Goal: Transaction & Acquisition: Purchase product/service

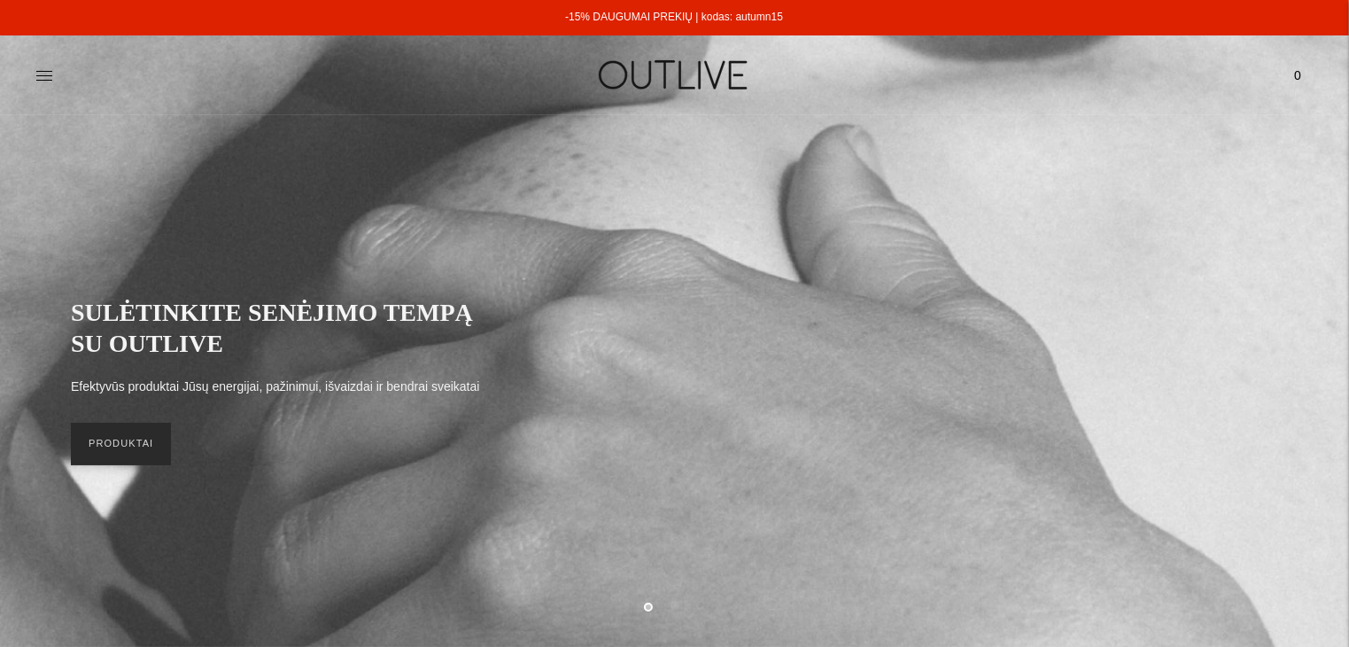
click at [130, 451] on link "PRODUKTAI" at bounding box center [121, 444] width 100 height 43
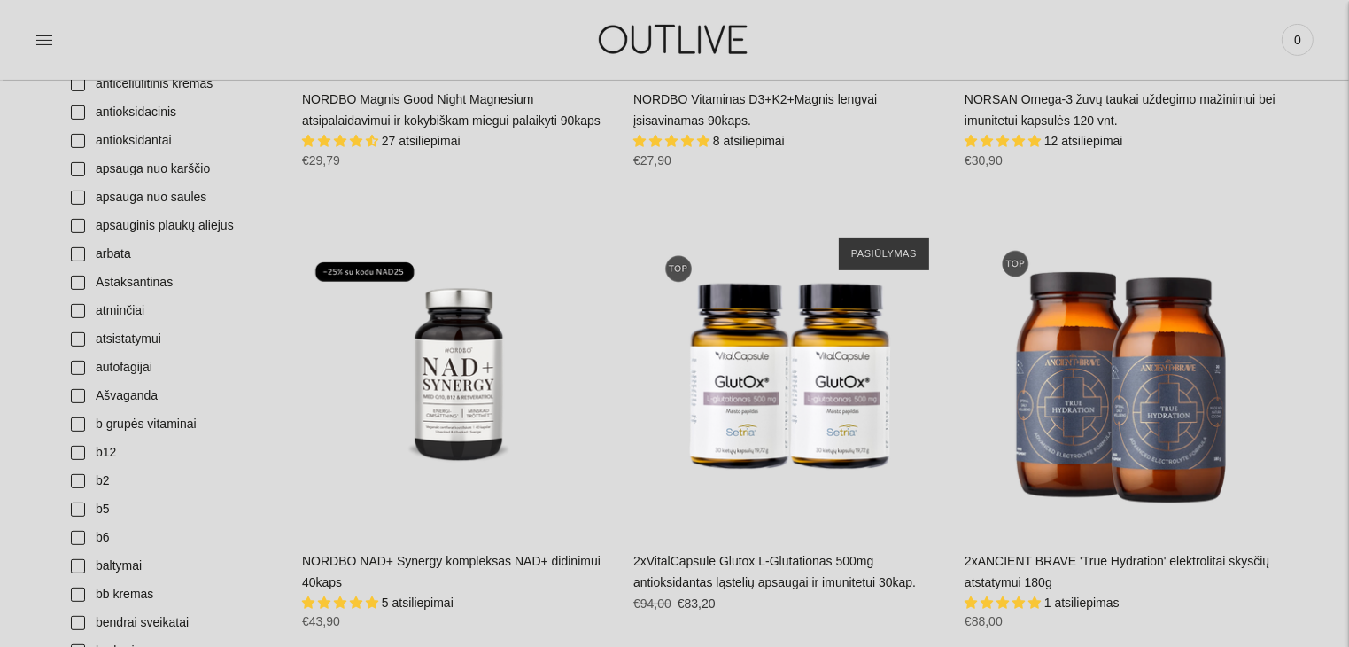
scroll to position [254, 0]
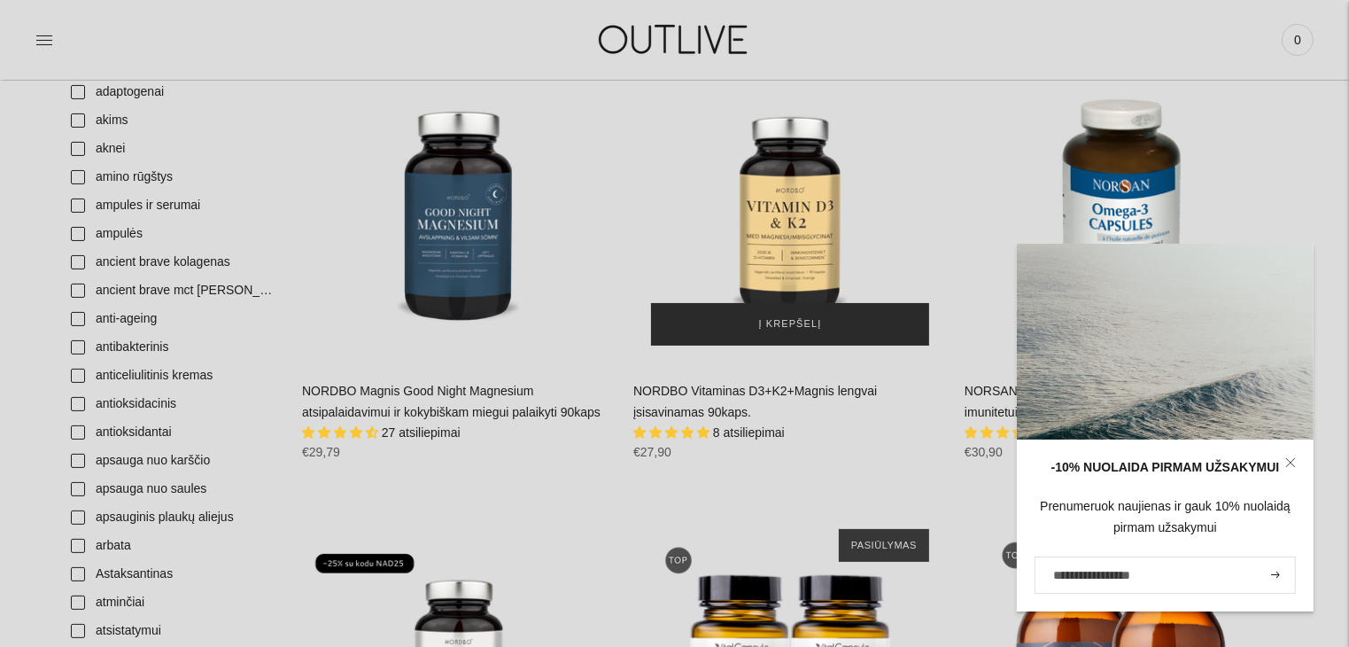
click at [852, 330] on button "Į krepšelį" at bounding box center [790, 324] width 278 height 43
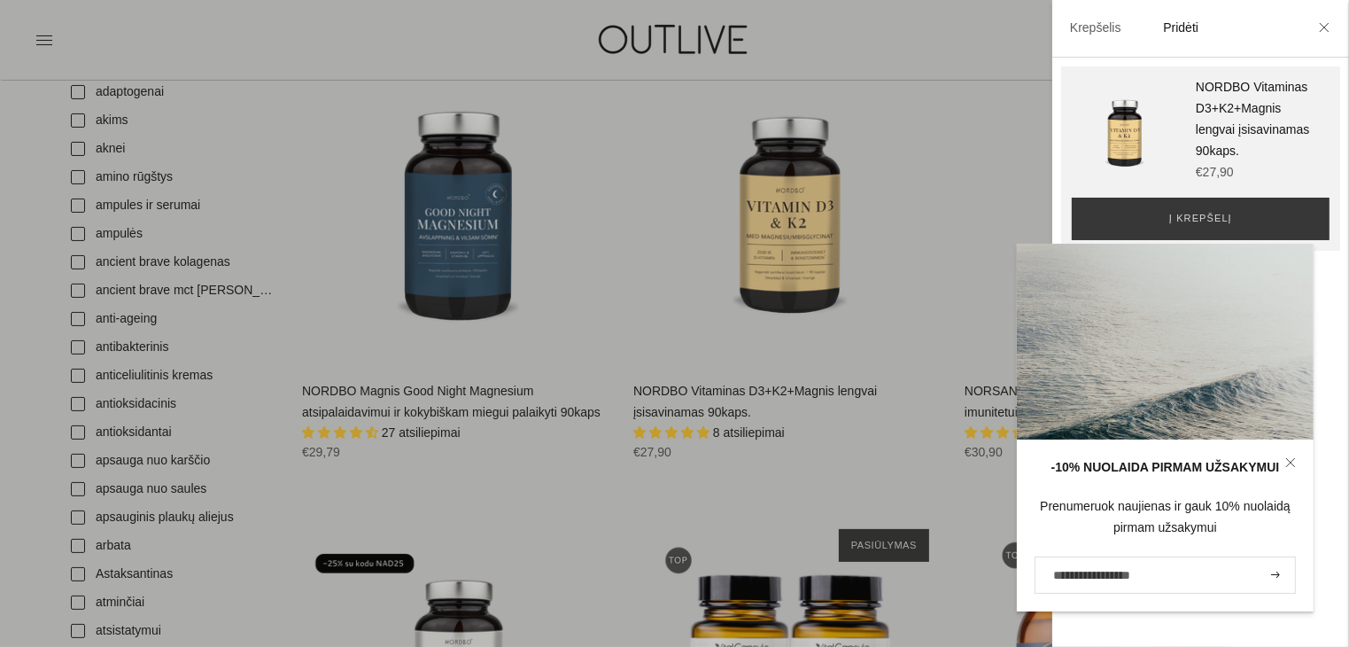
click at [924, 227] on div at bounding box center [674, 323] width 1349 height 647
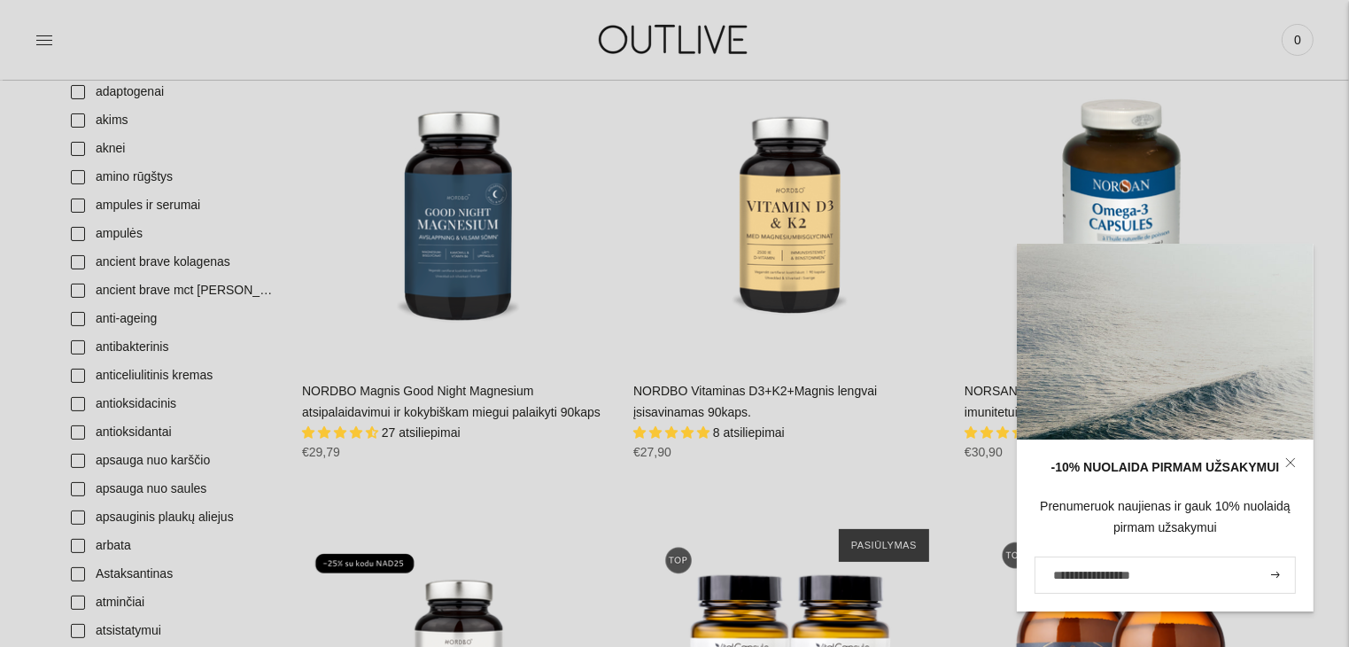
click at [1289, 459] on icon at bounding box center [1291, 462] width 11 height 11
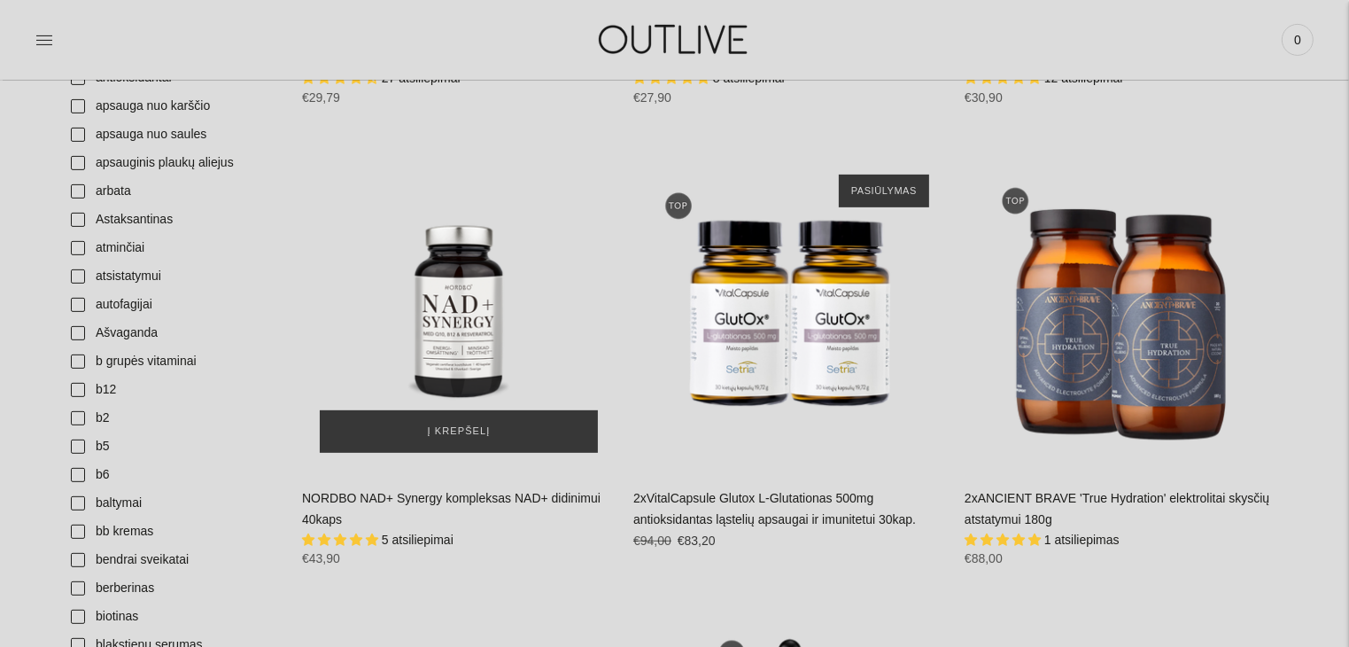
scroll to position [608, 0]
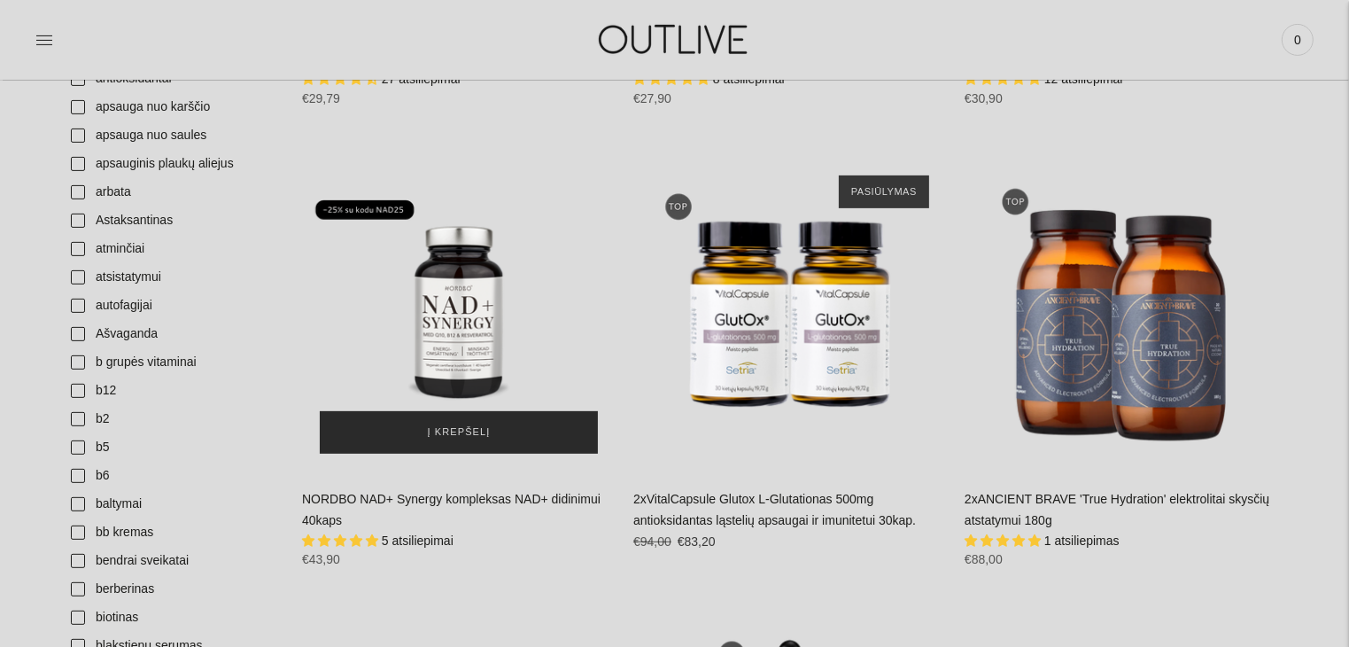
click at [478, 430] on span "Į krepšelį" at bounding box center [459, 433] width 63 height 18
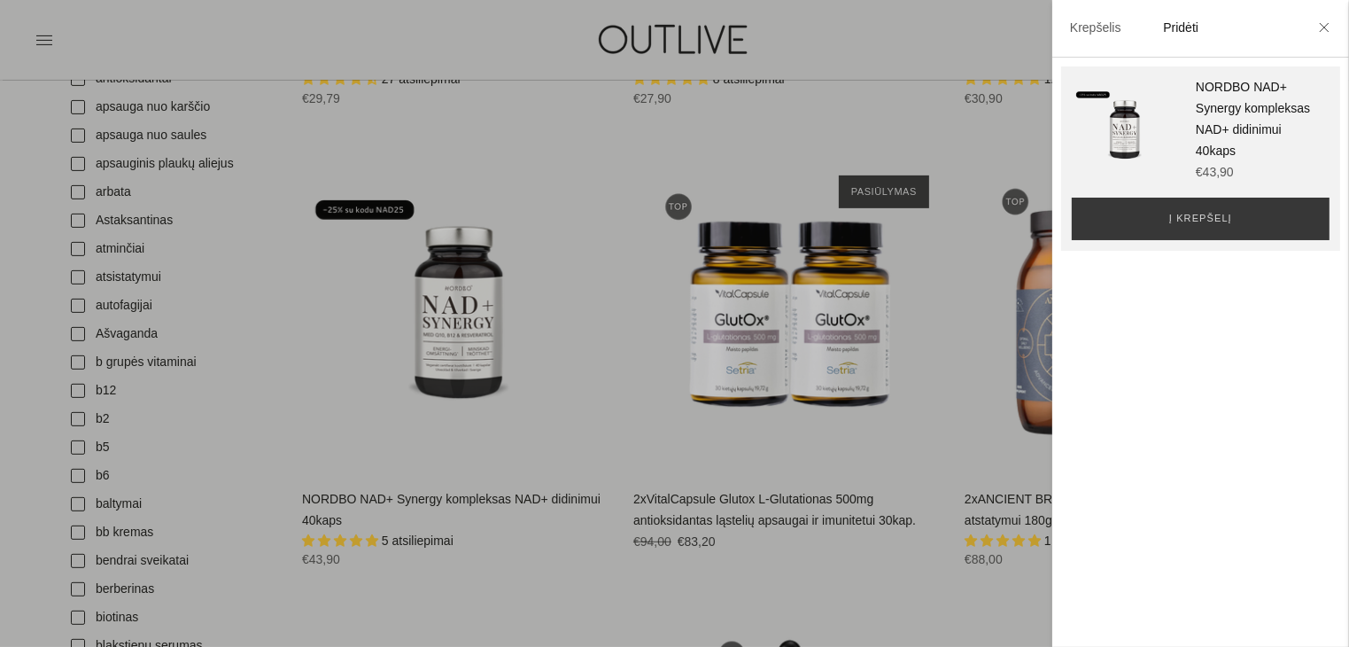
click at [491, 597] on div at bounding box center [674, 323] width 1349 height 647
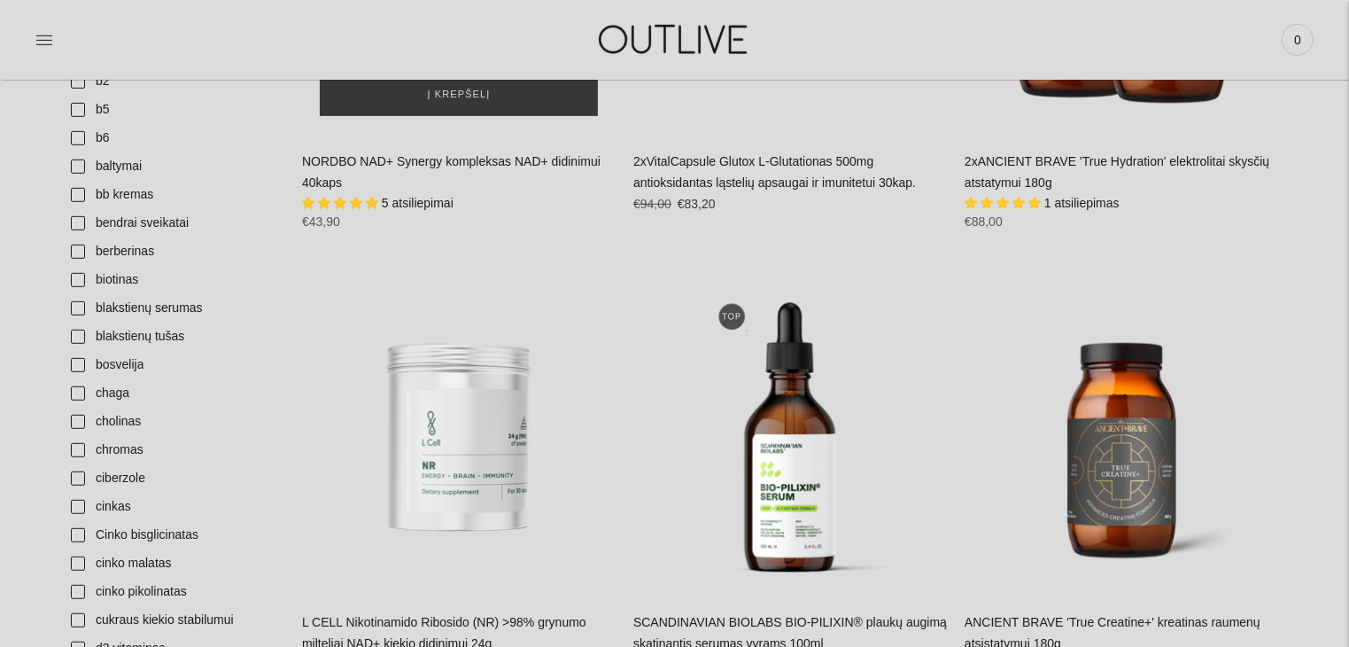
scroll to position [411, 0]
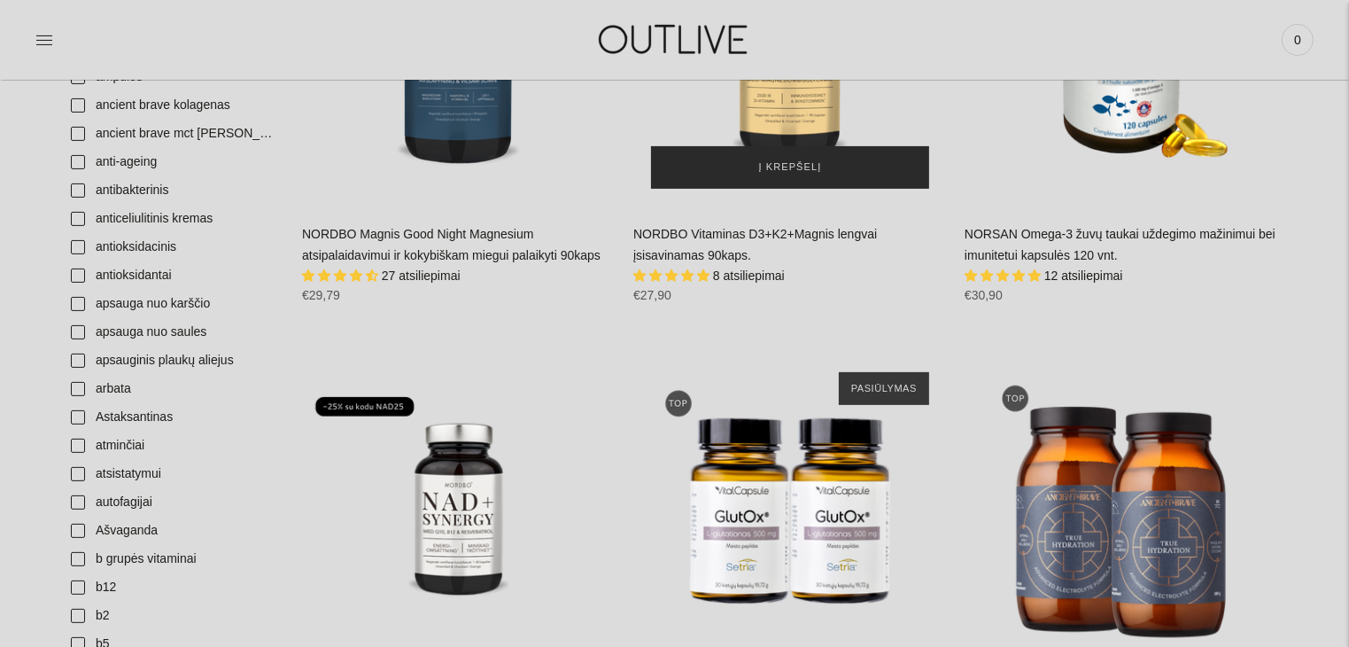
click at [812, 167] on span "Į krepšelį" at bounding box center [790, 168] width 63 height 18
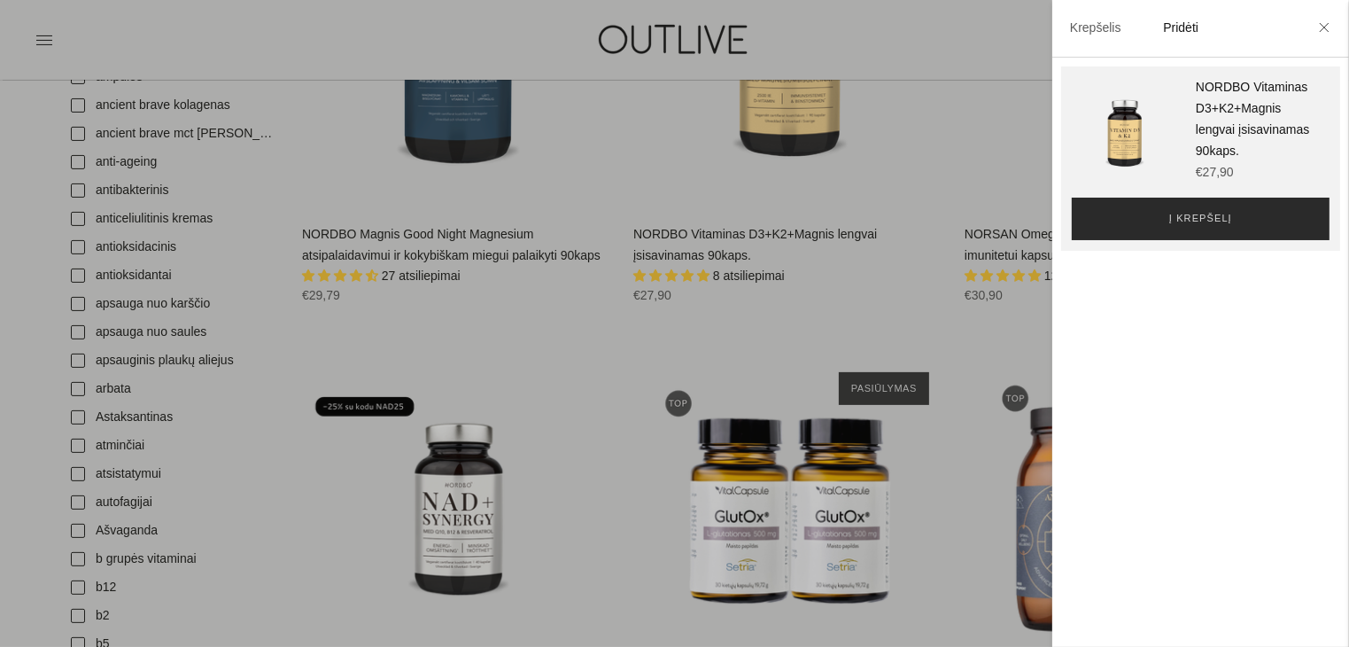
click at [1129, 240] on button "Į krepšelį" at bounding box center [1201, 219] width 258 height 43
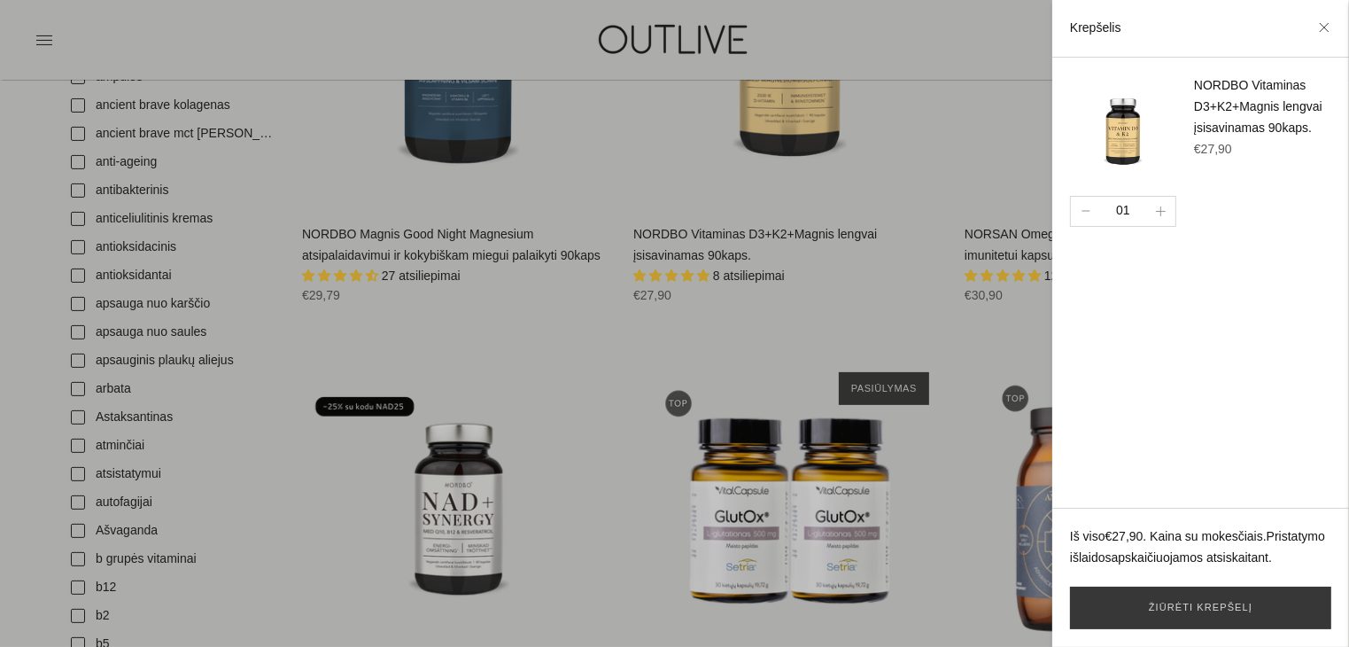
click at [980, 331] on div at bounding box center [674, 323] width 1349 height 647
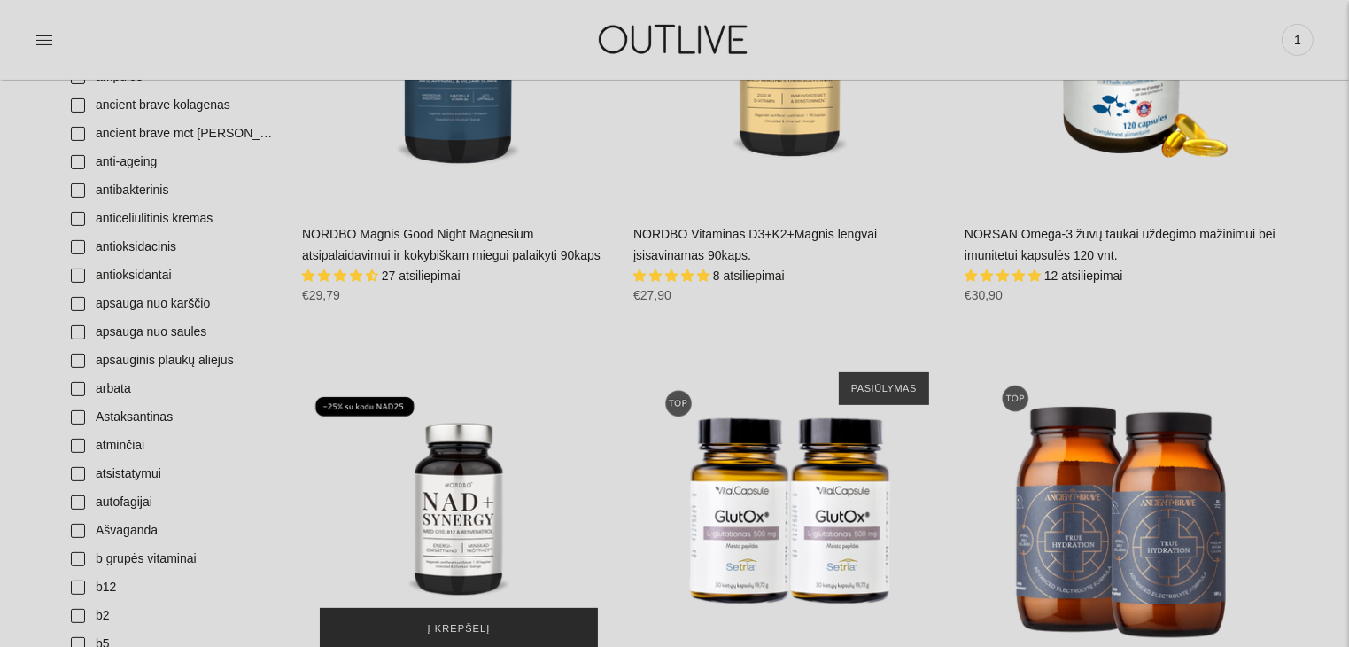
click at [485, 622] on span "Į krepšelį" at bounding box center [459, 629] width 63 height 18
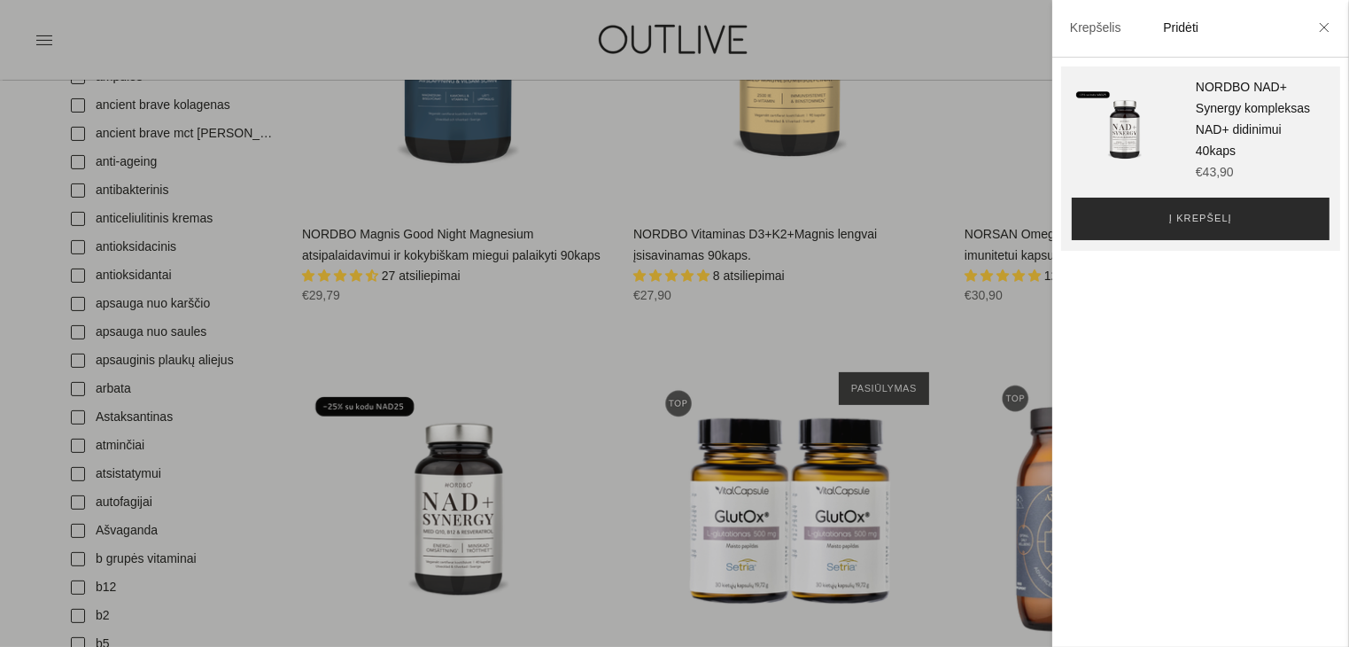
click at [1162, 218] on button "Į krepšelį" at bounding box center [1201, 219] width 258 height 43
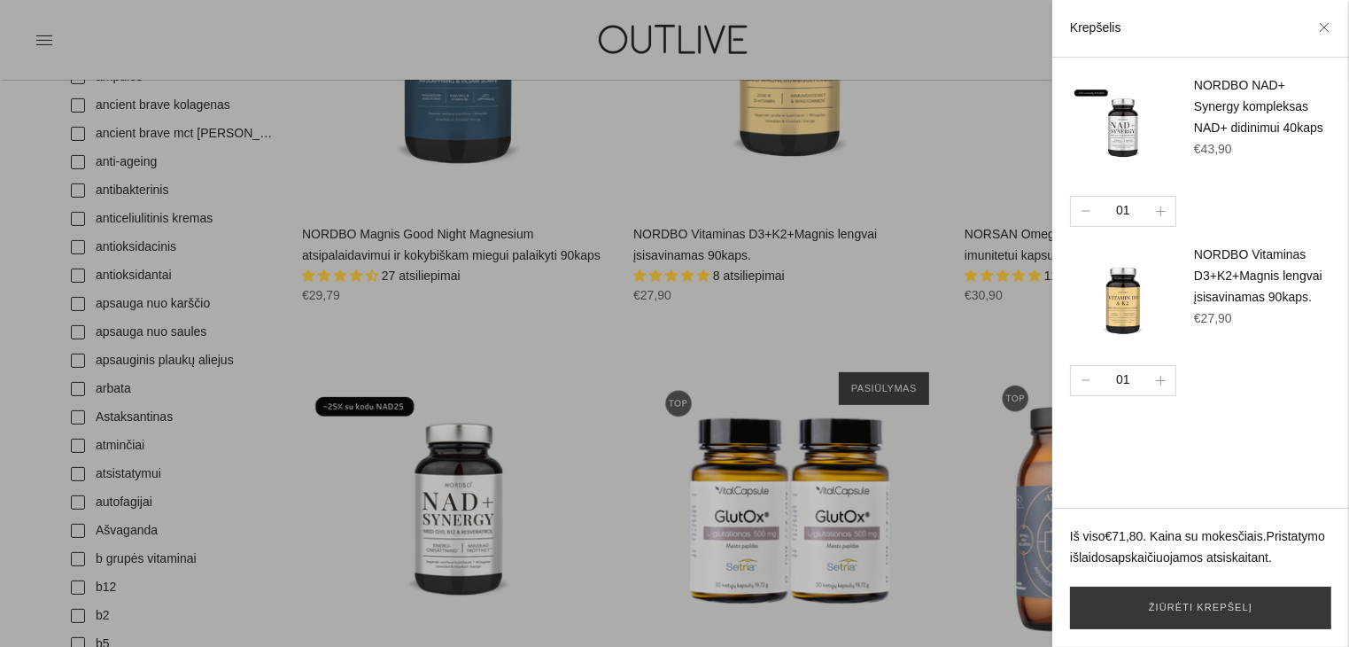
click at [478, 376] on div at bounding box center [674, 323] width 1349 height 647
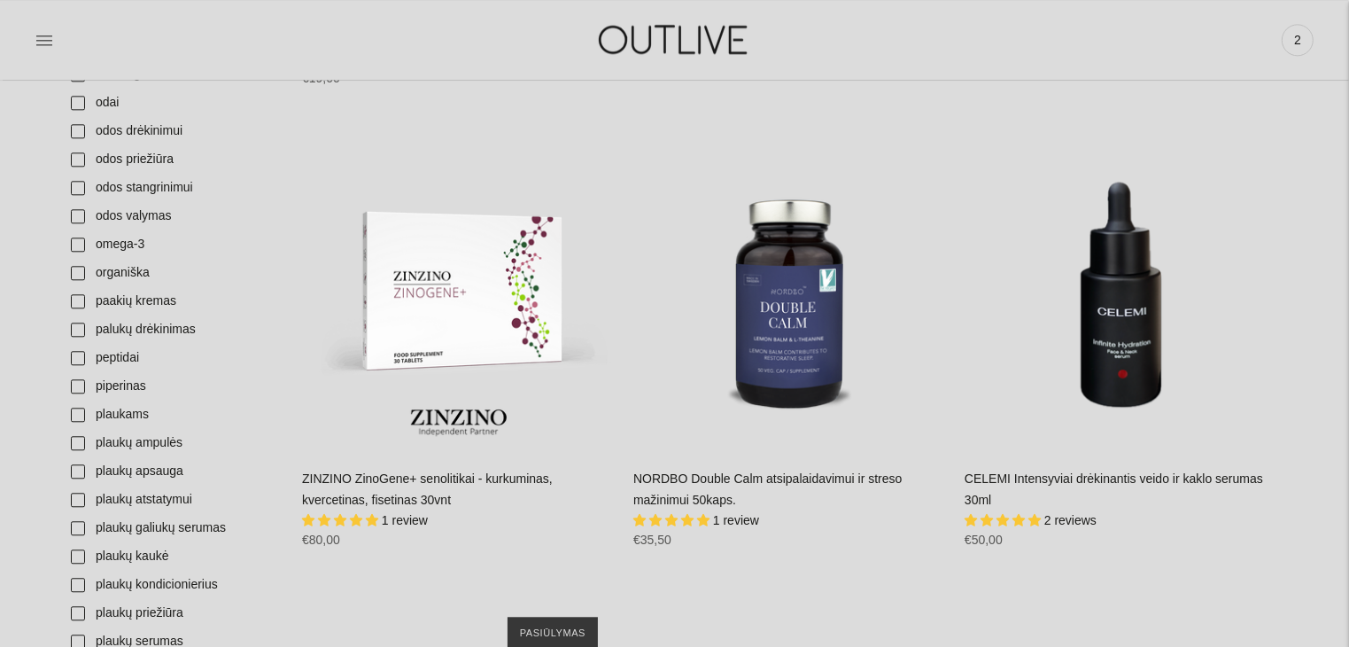
scroll to position [4333, 0]
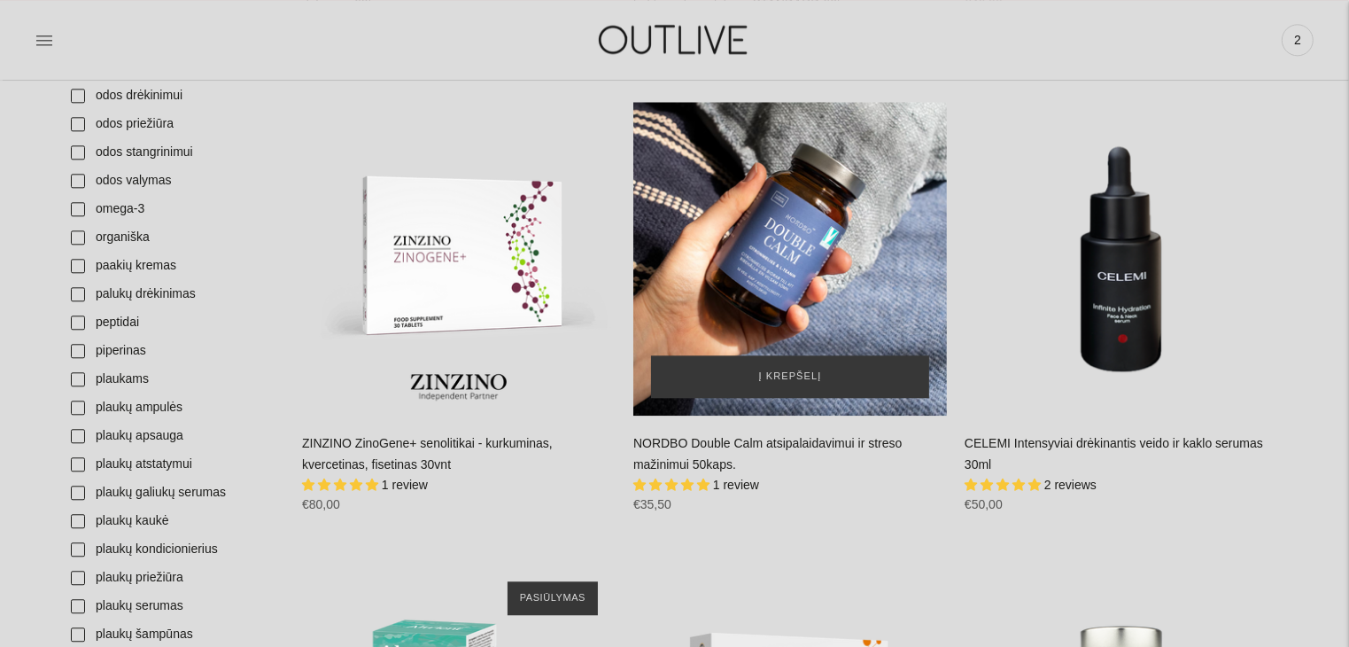
click at [806, 291] on div "NORDBO Double Calm atsipalaidavimui ir streso mažinimui 50kaps.\a" at bounding box center [790, 259] width 314 height 314
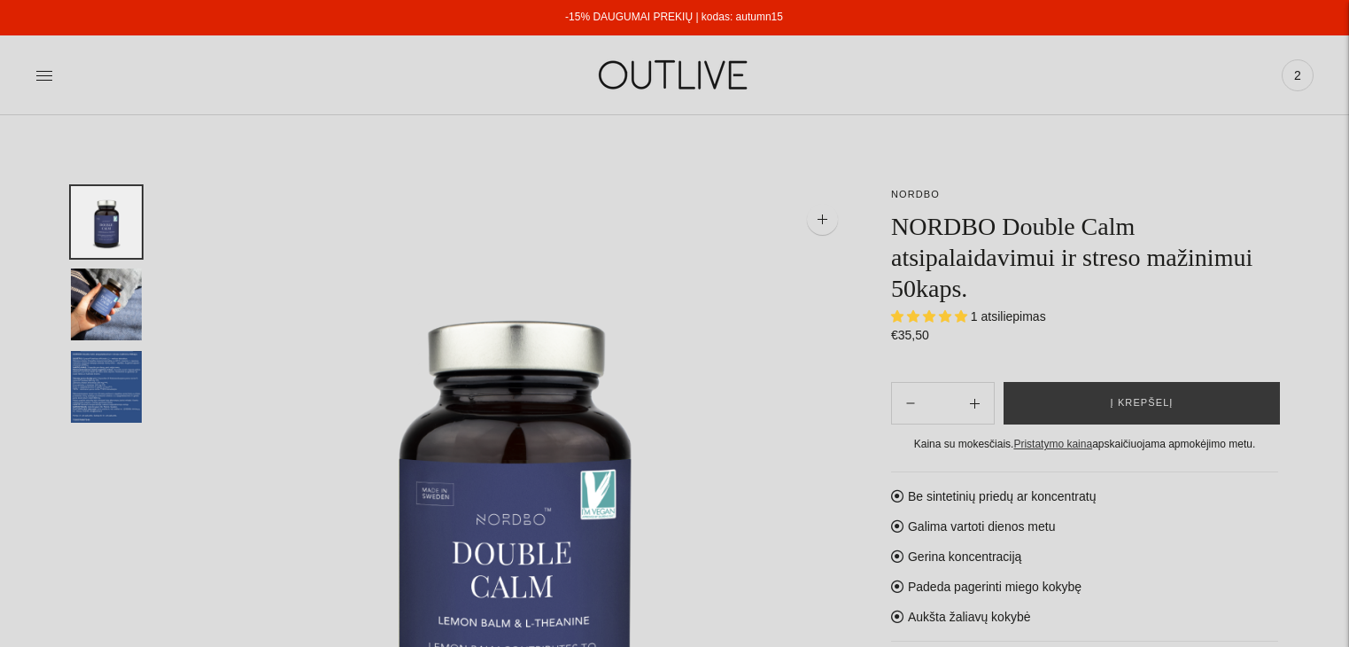
select select "**********"
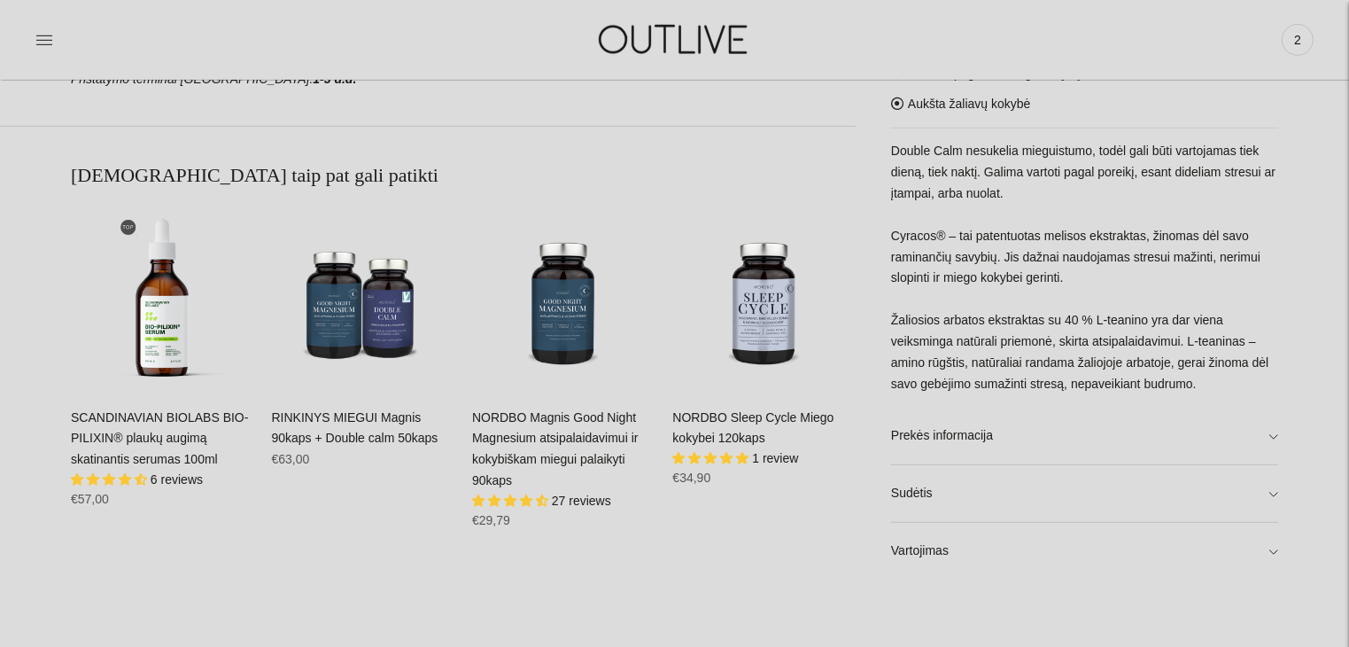
scroll to position [1058, 0]
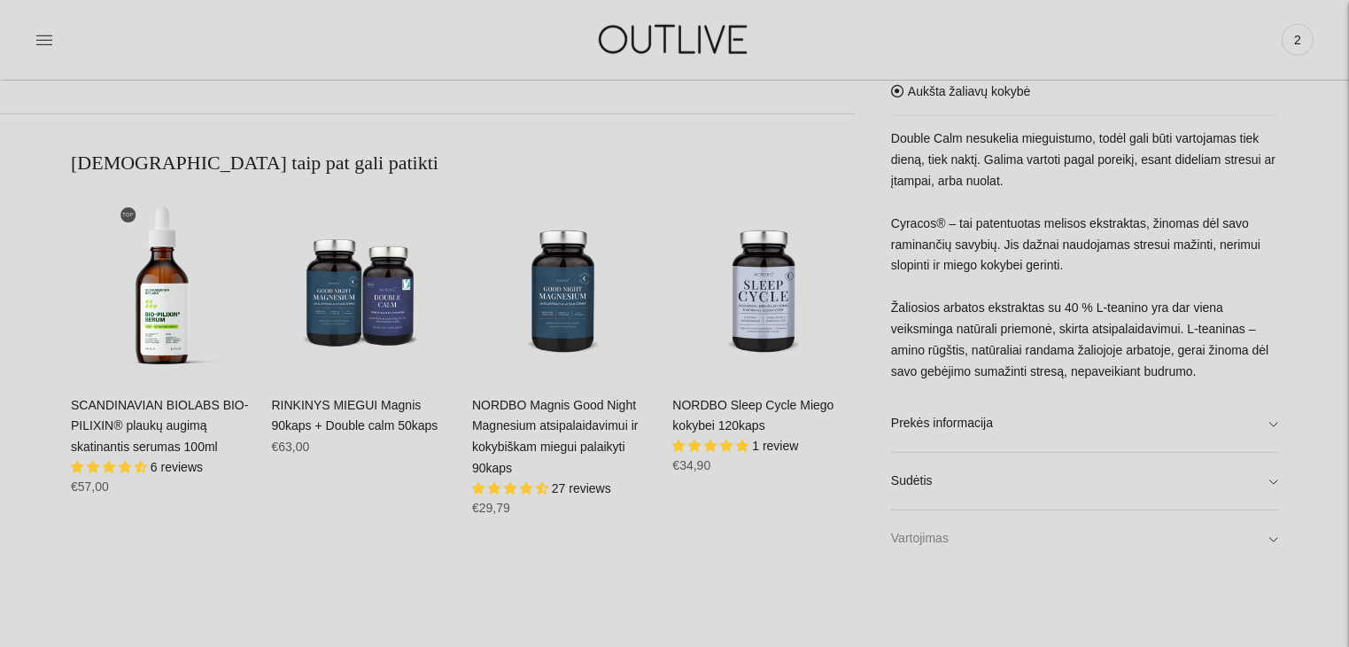
click at [1275, 532] on link "Vartojimas" at bounding box center [1084, 538] width 387 height 57
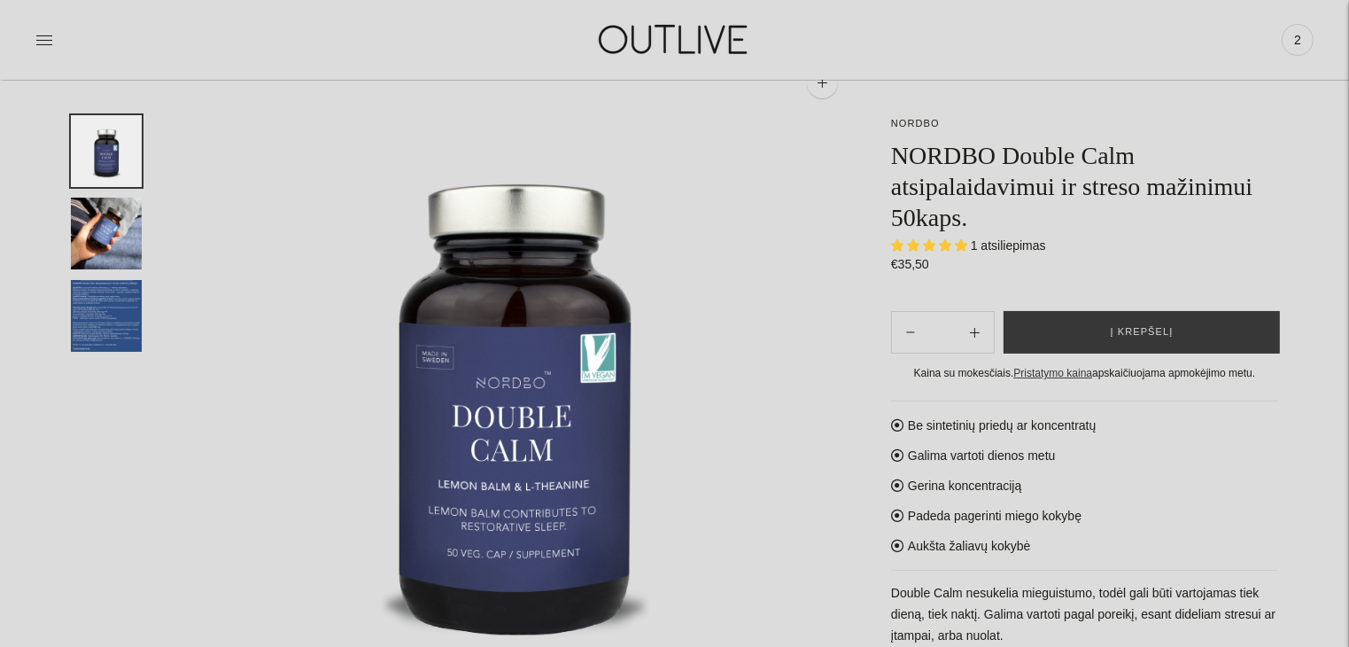
scroll to position [114, 0]
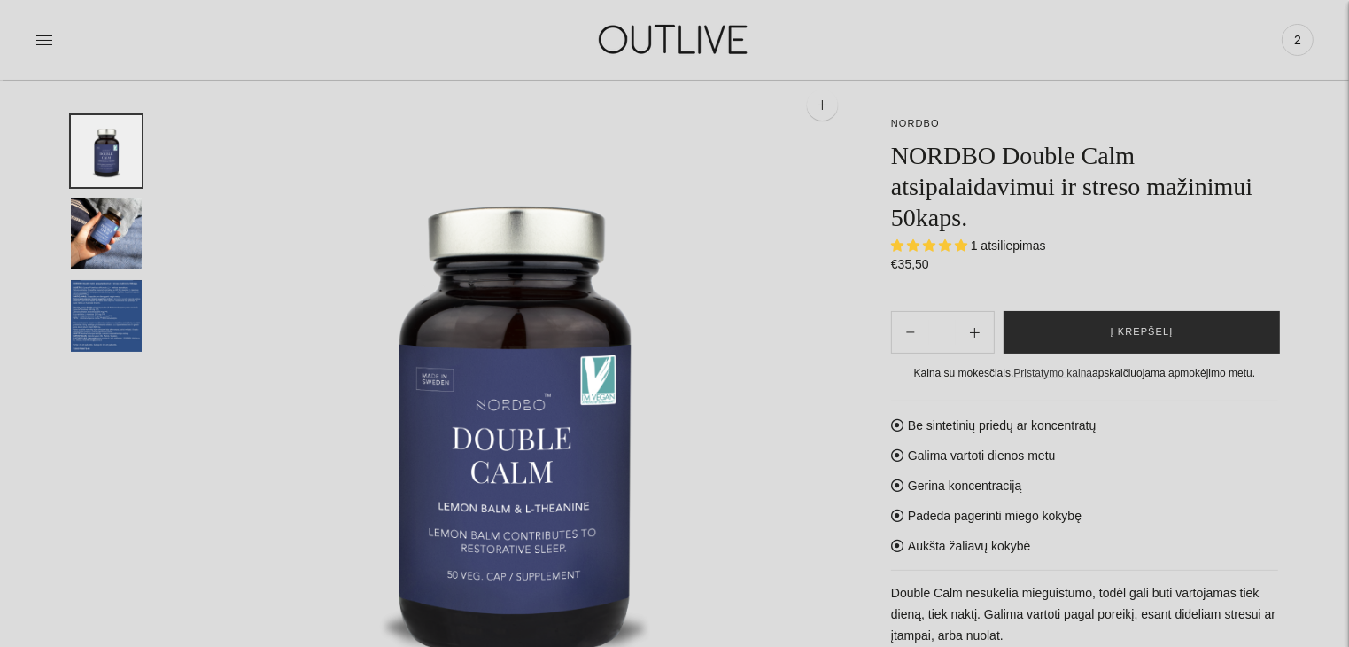
click at [1170, 338] on button "Į krepšelį" at bounding box center [1142, 332] width 276 height 43
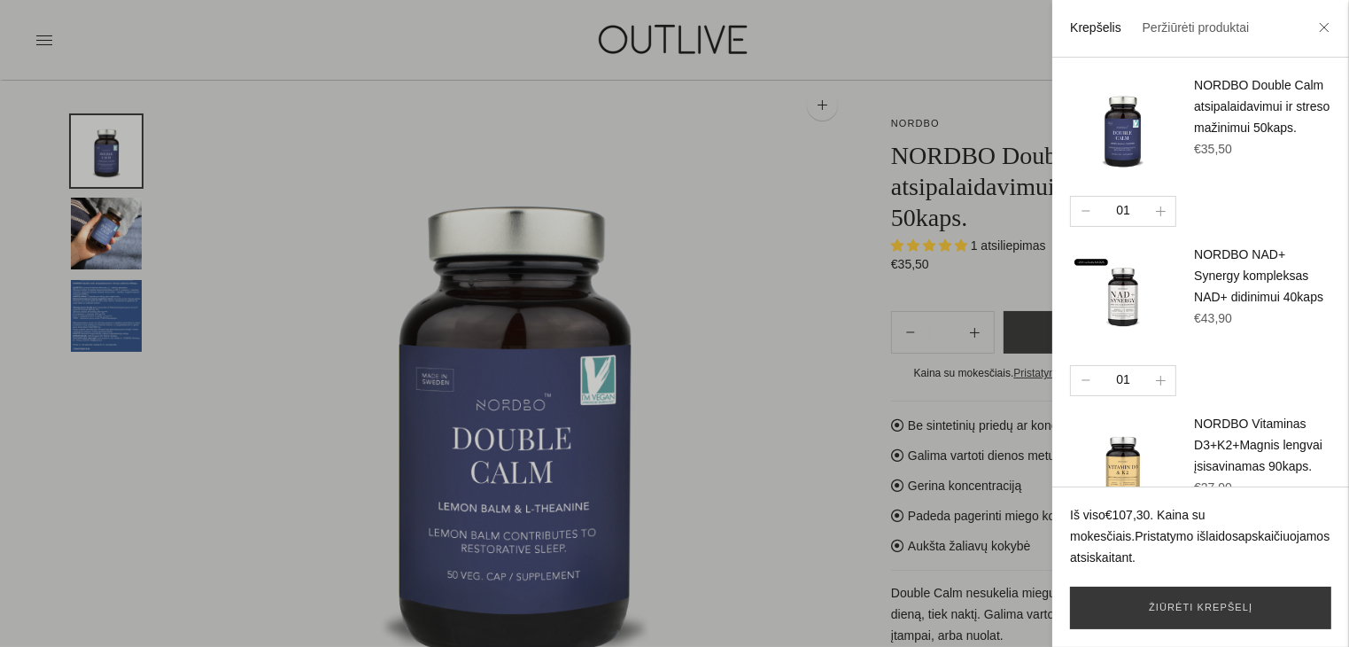
scroll to position [82, 0]
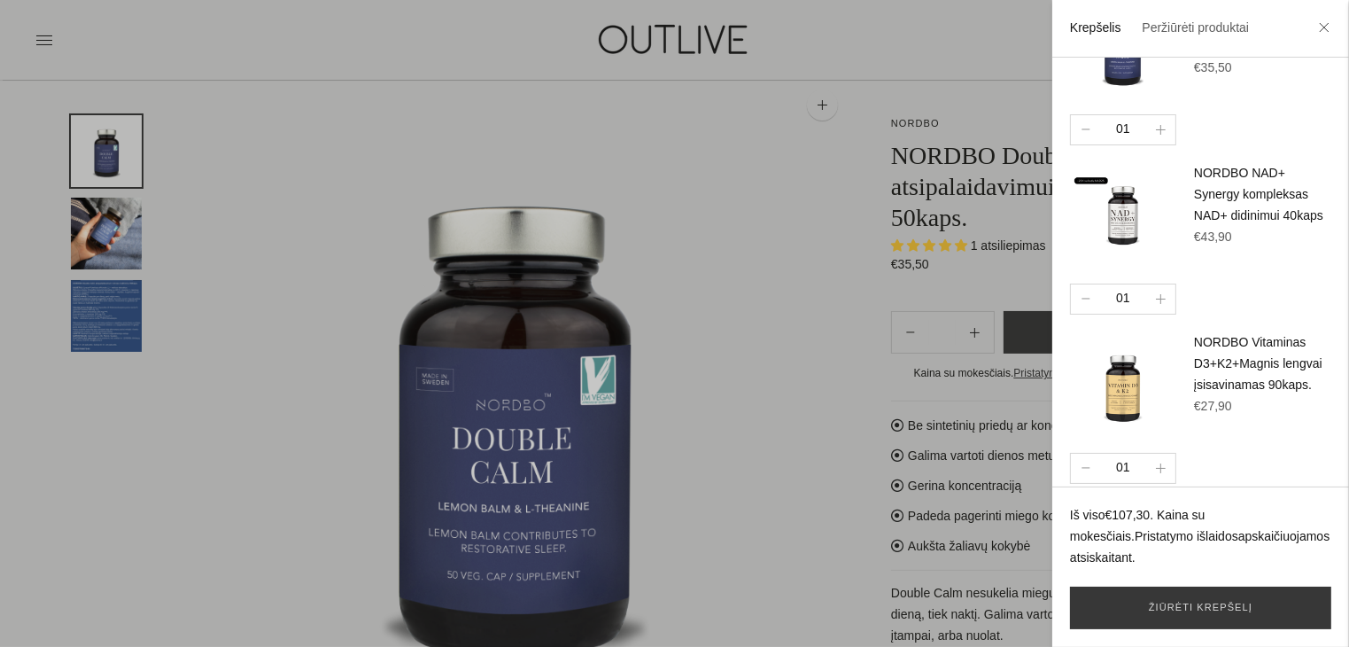
click at [701, 391] on div at bounding box center [674, 323] width 1349 height 647
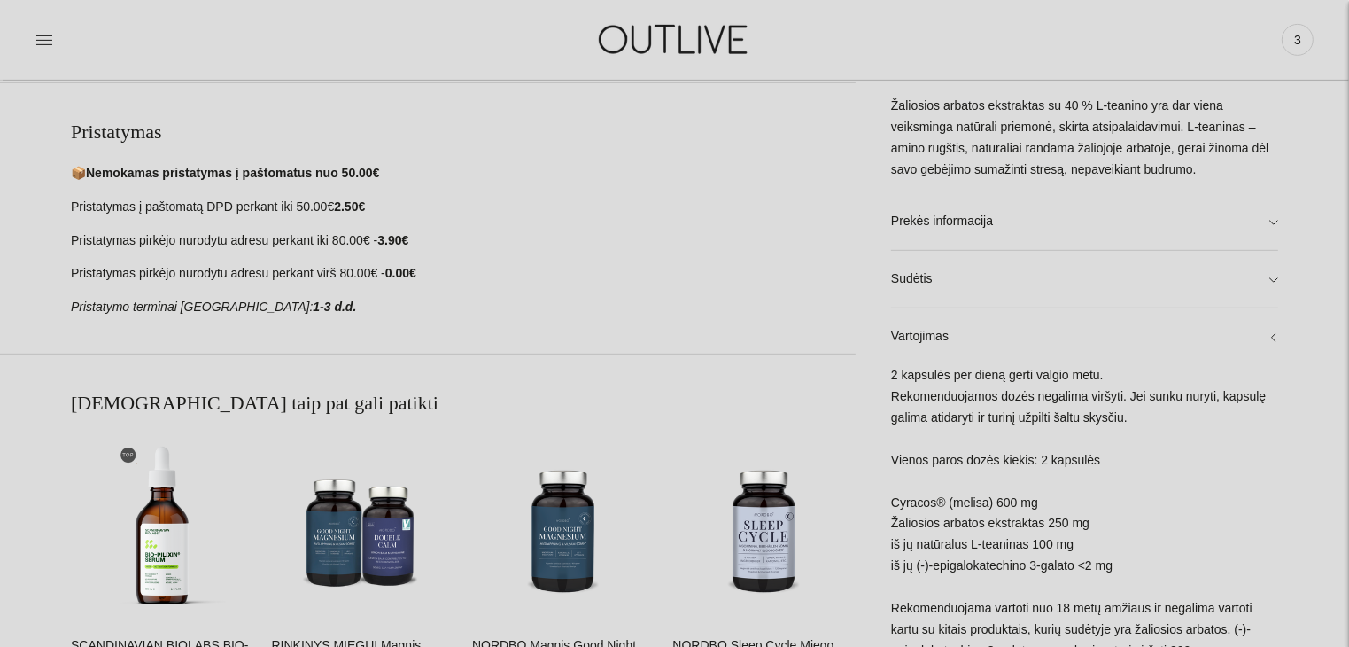
scroll to position [851, 0]
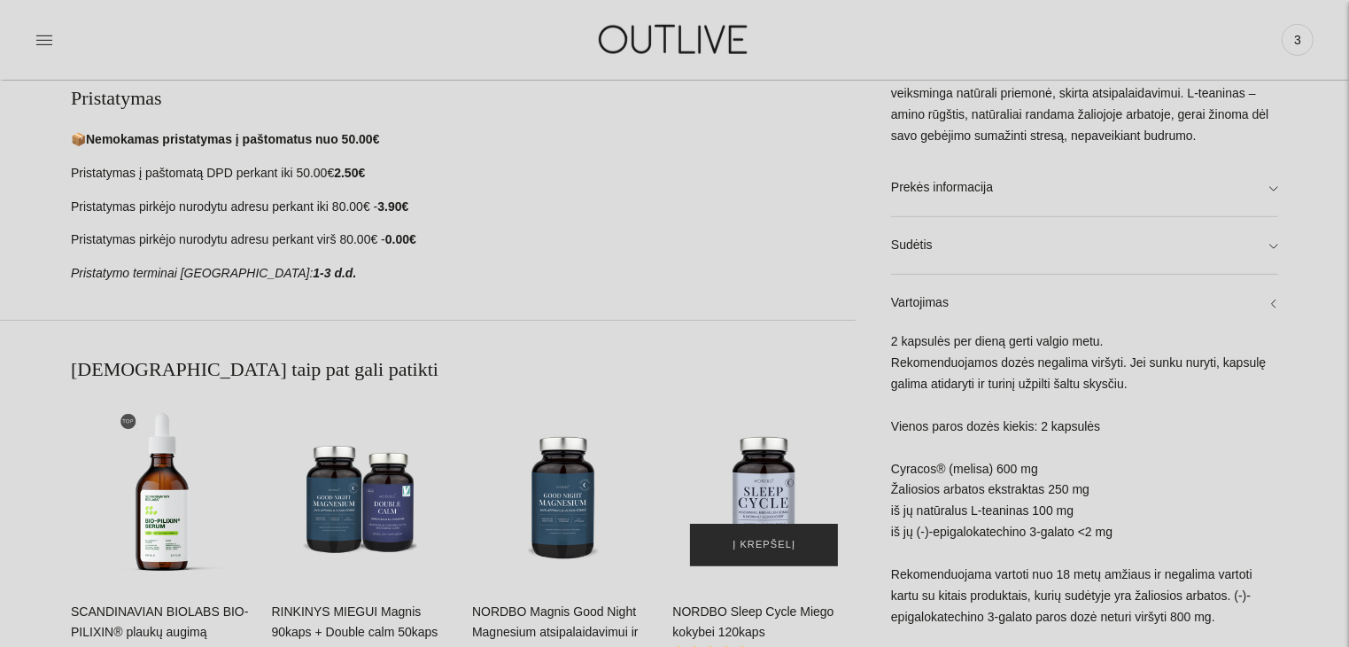
click at [767, 543] on span "Į krepšelį" at bounding box center [764, 545] width 63 height 18
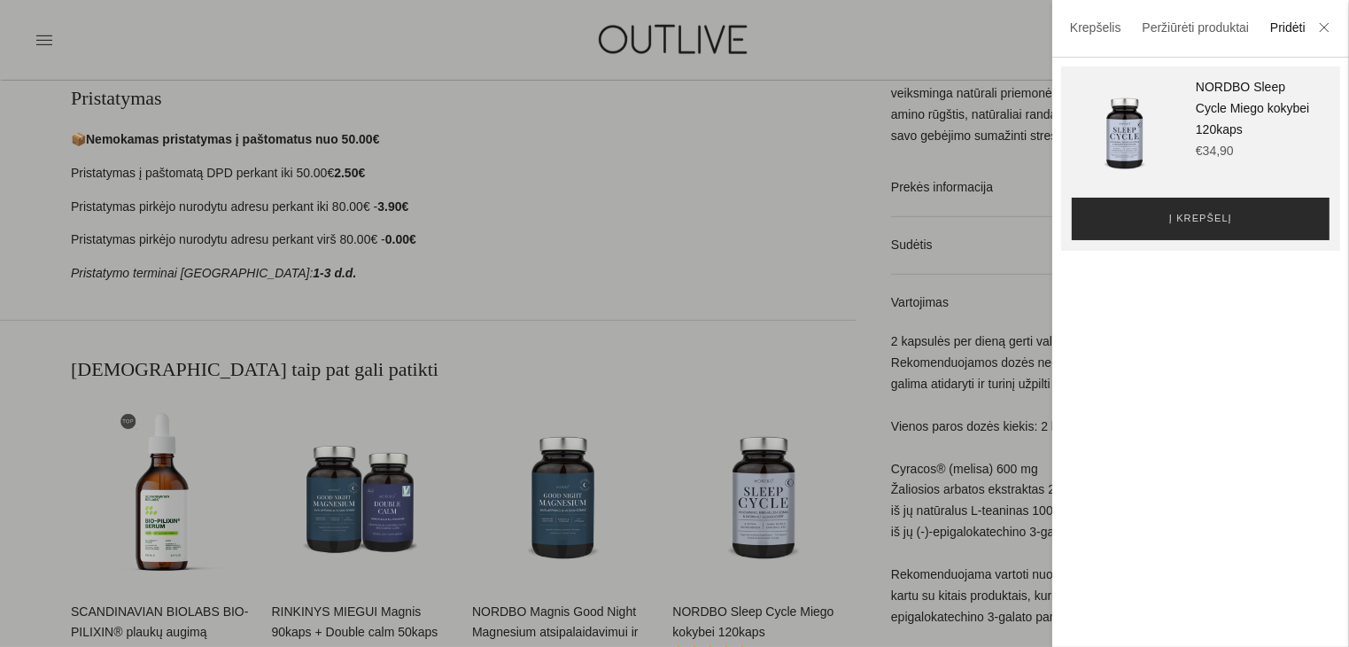
click at [1183, 224] on span "Į krepšelį" at bounding box center [1201, 219] width 63 height 18
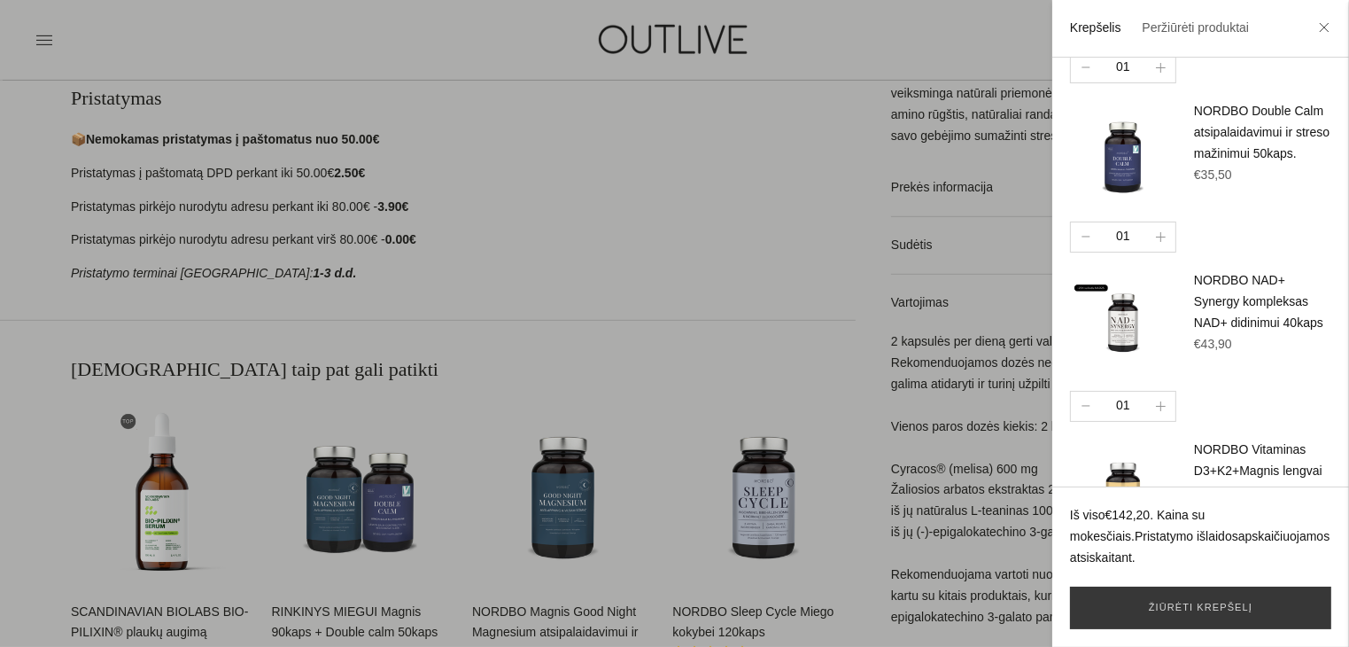
scroll to position [250, 0]
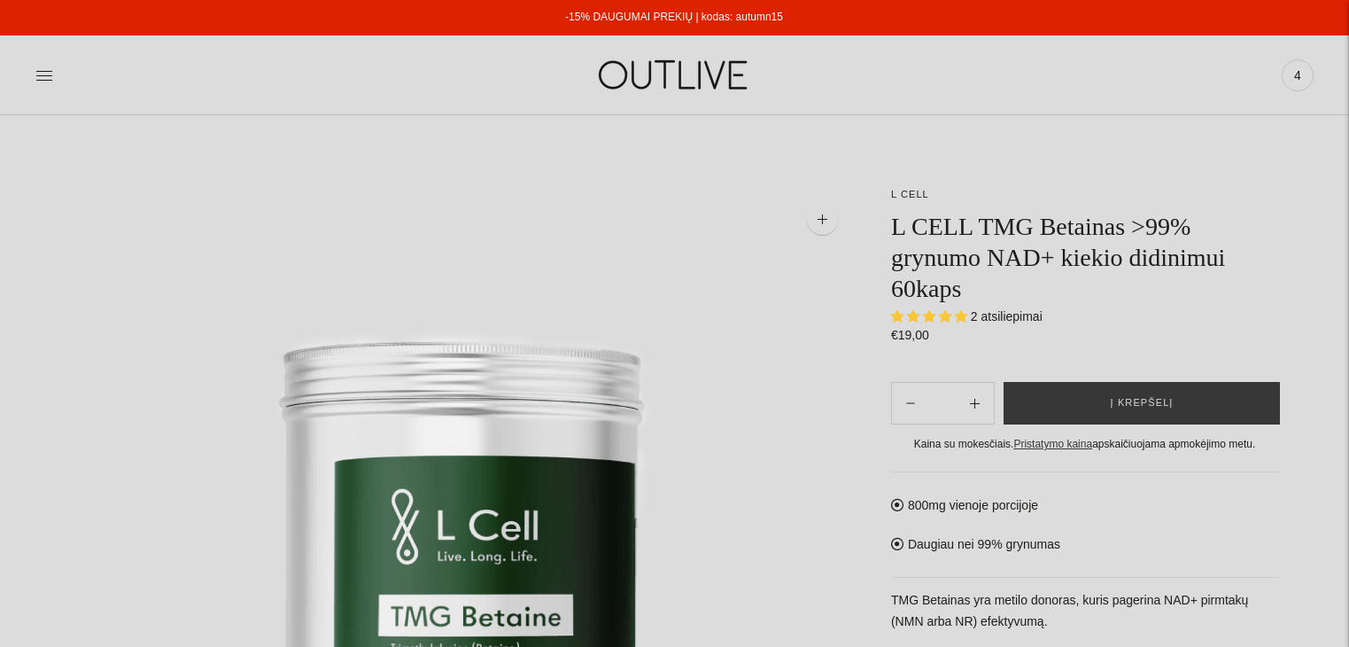
select select "**********"
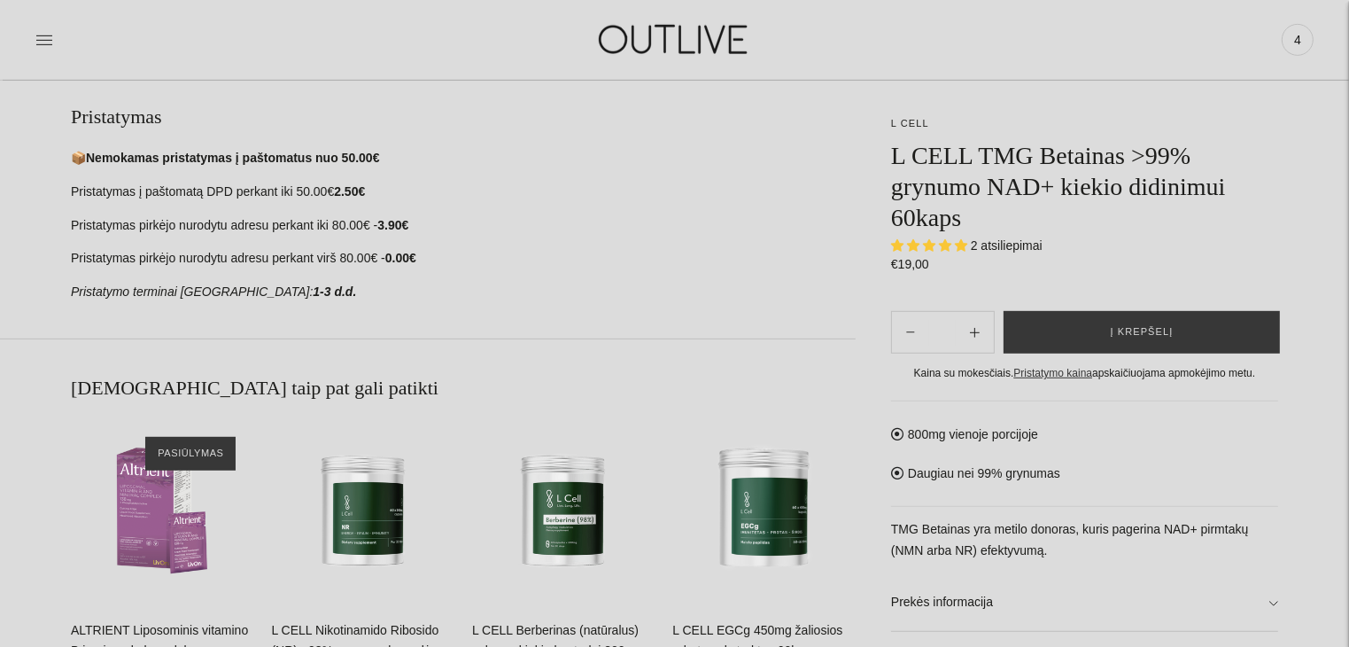
scroll to position [949, 0]
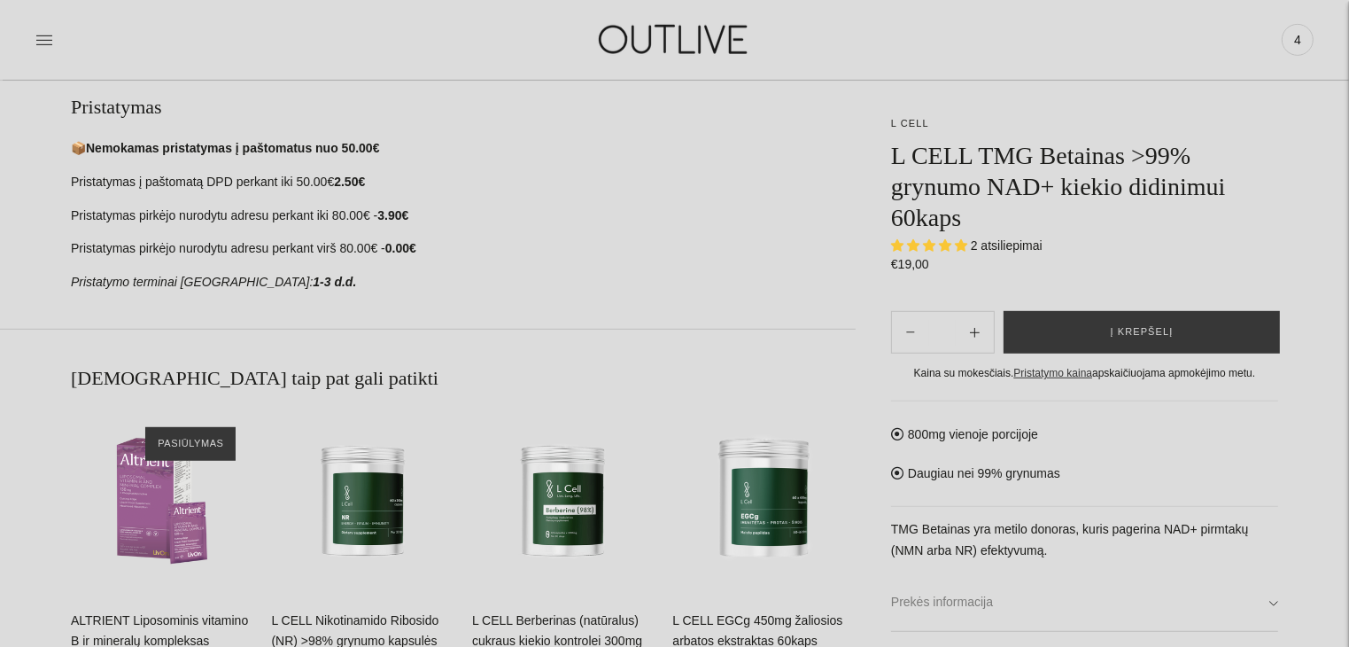
click at [1271, 599] on link "Prekės informacija" at bounding box center [1084, 602] width 387 height 57
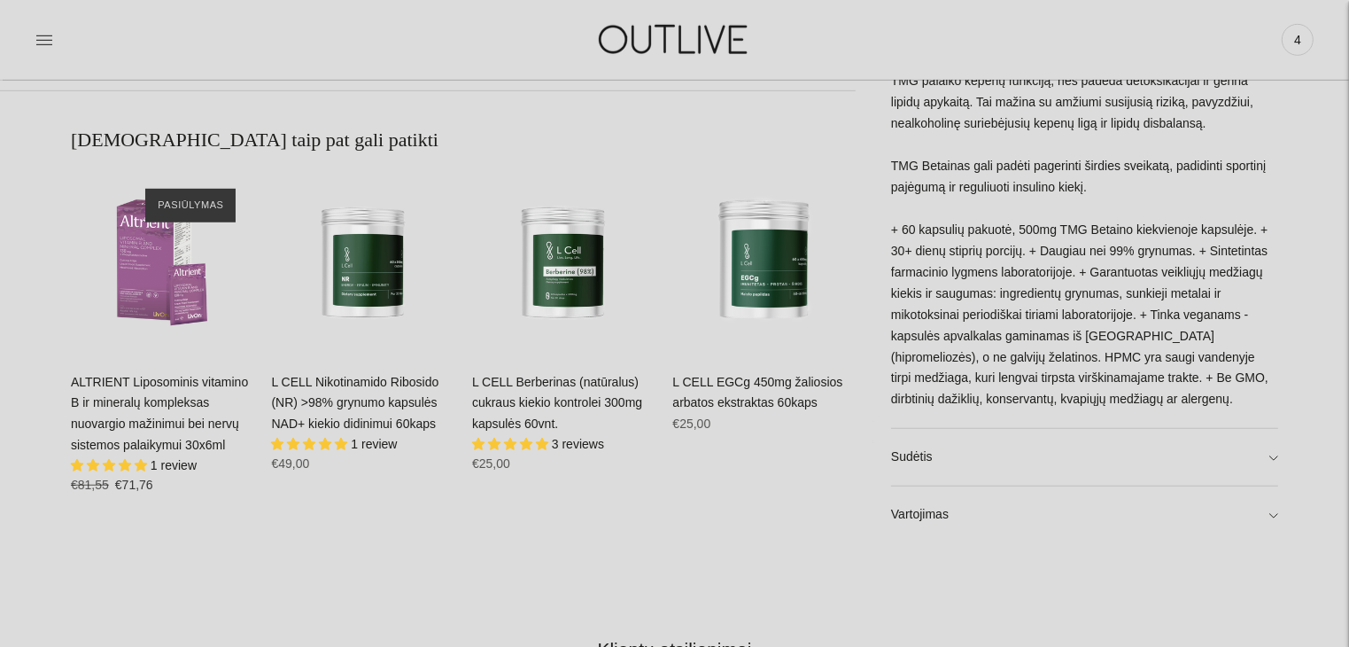
scroll to position [1204, 0]
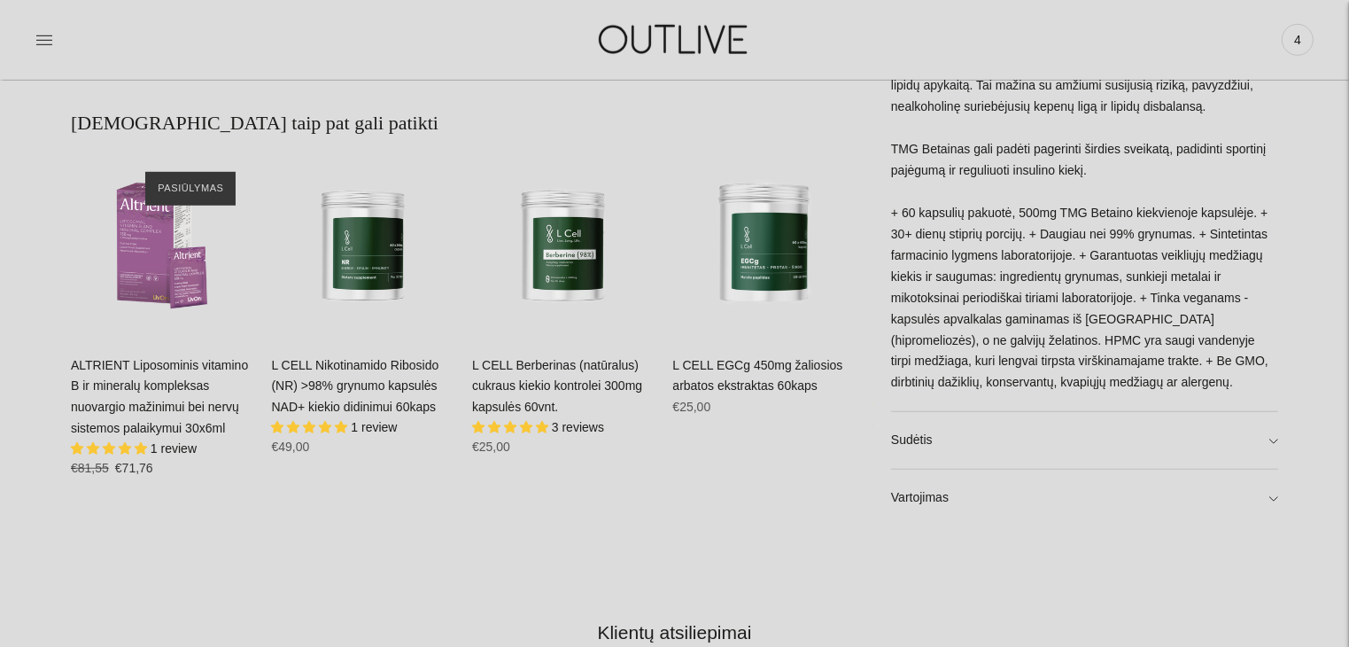
click at [1280, 497] on div "**********" at bounding box center [674, 87] width 1349 height 2210
click at [1271, 498] on link "Vartojimas" at bounding box center [1084, 498] width 387 height 57
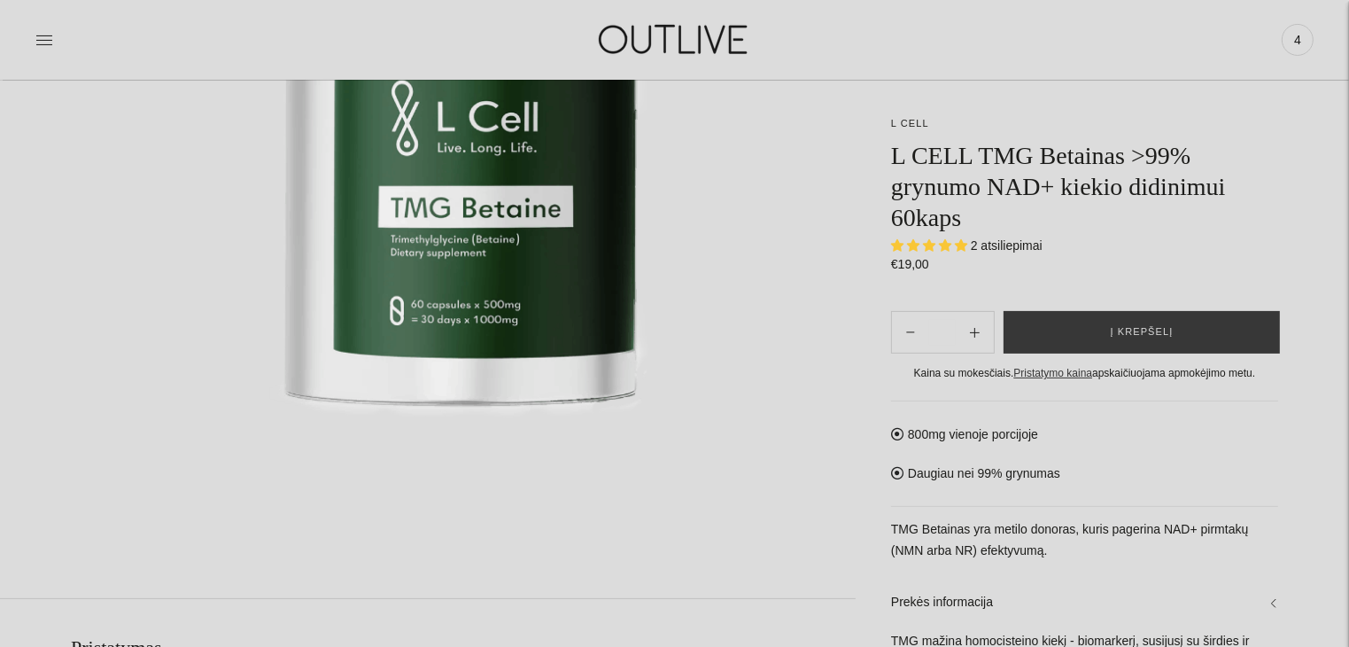
scroll to position [368, 0]
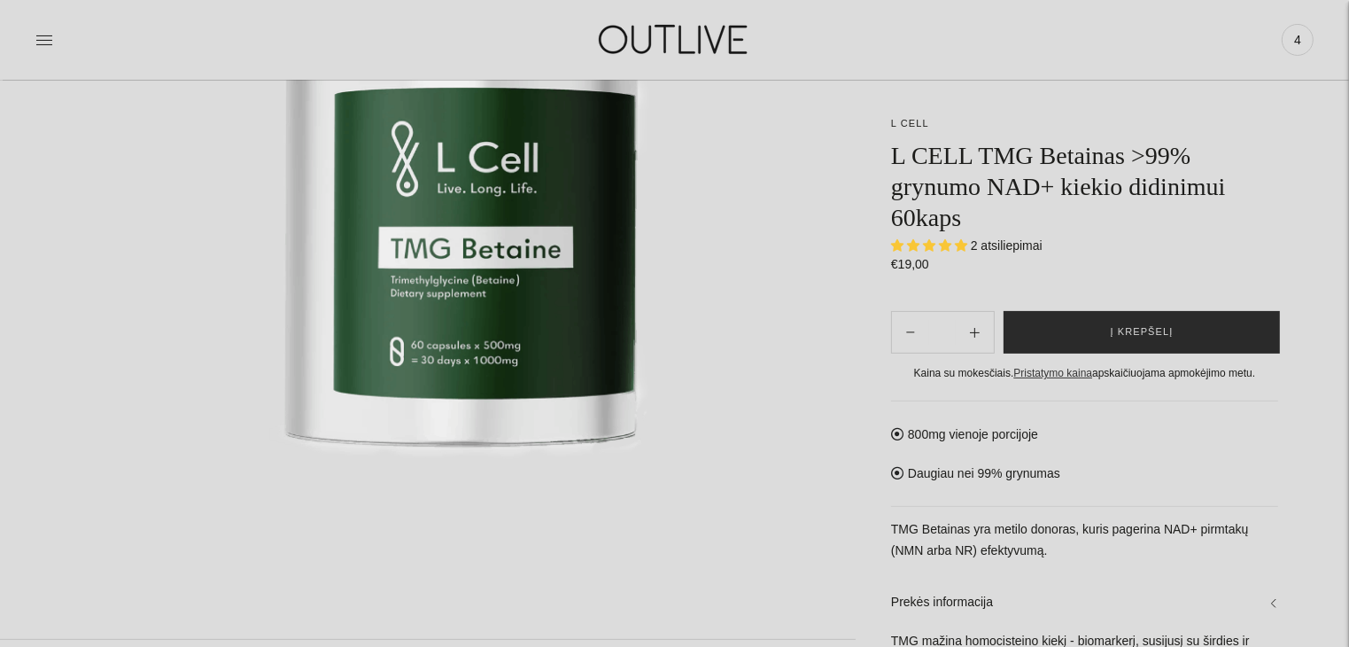
click at [1177, 334] on button "Į krepšelį" at bounding box center [1142, 332] width 276 height 43
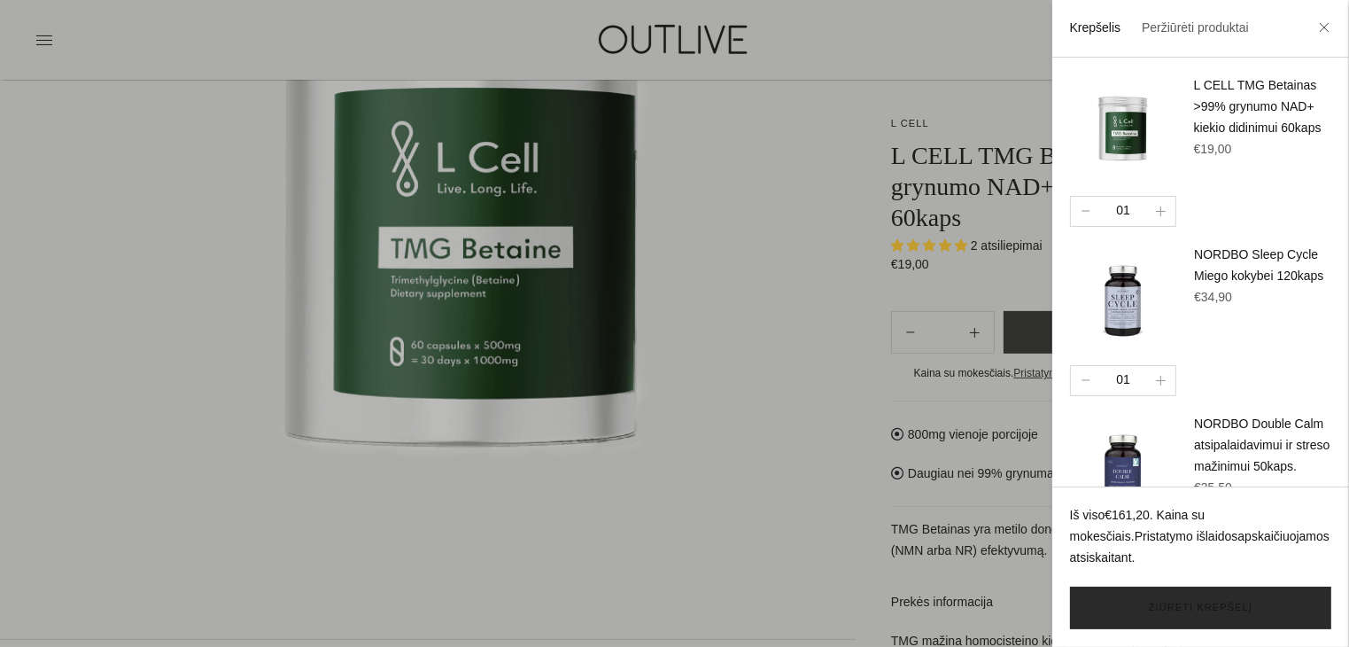
click at [1233, 597] on link "Žiūrėti krepšelį" at bounding box center [1200, 608] width 261 height 43
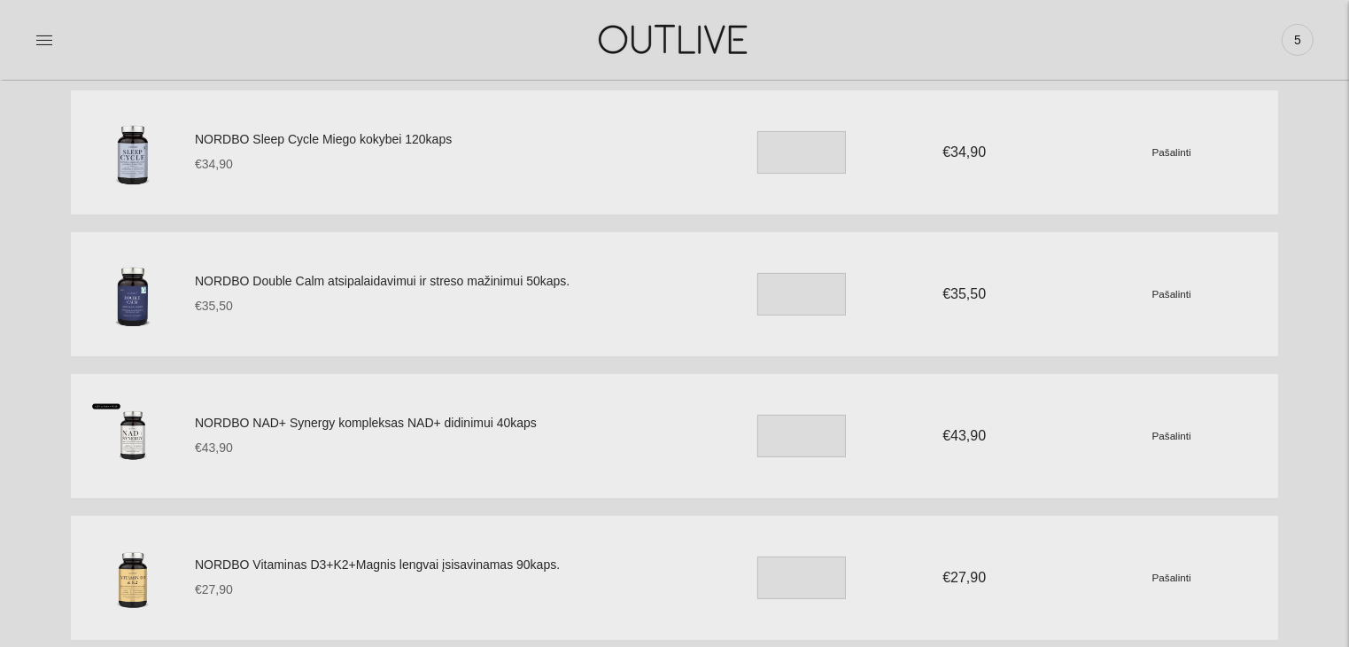
scroll to position [292, 0]
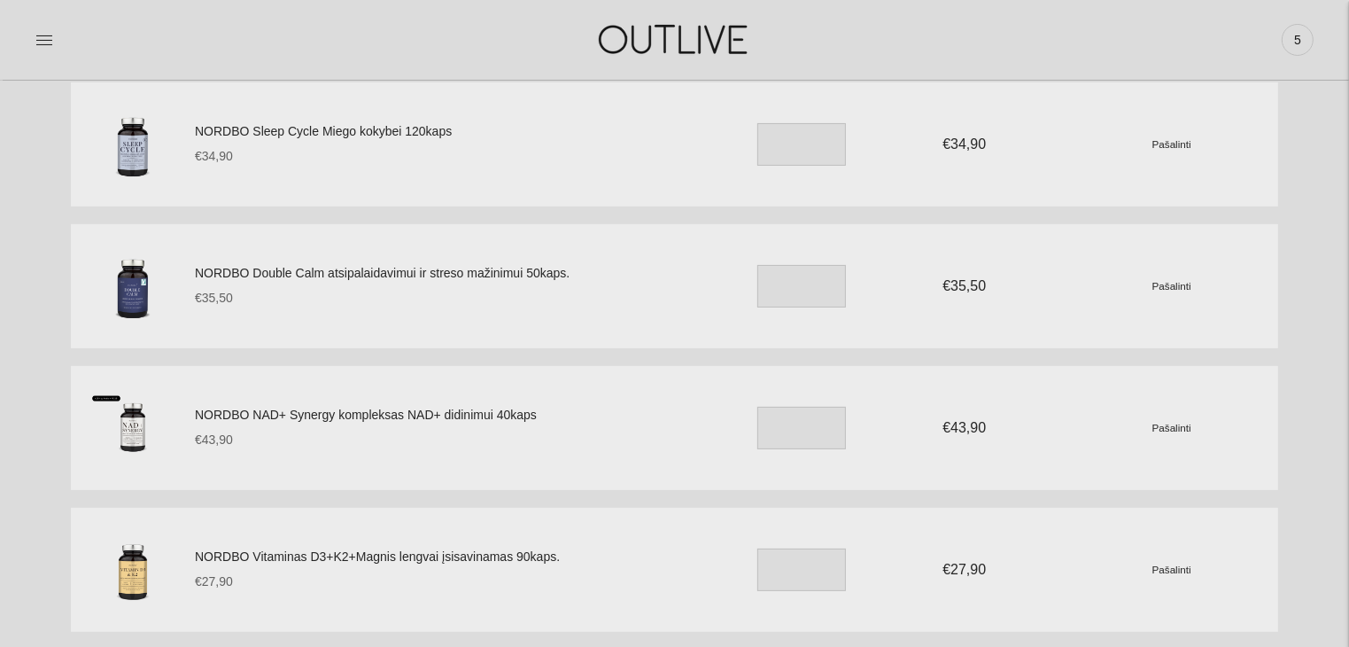
click at [1185, 428] on small "Pašalinti" at bounding box center [1172, 428] width 39 height 12
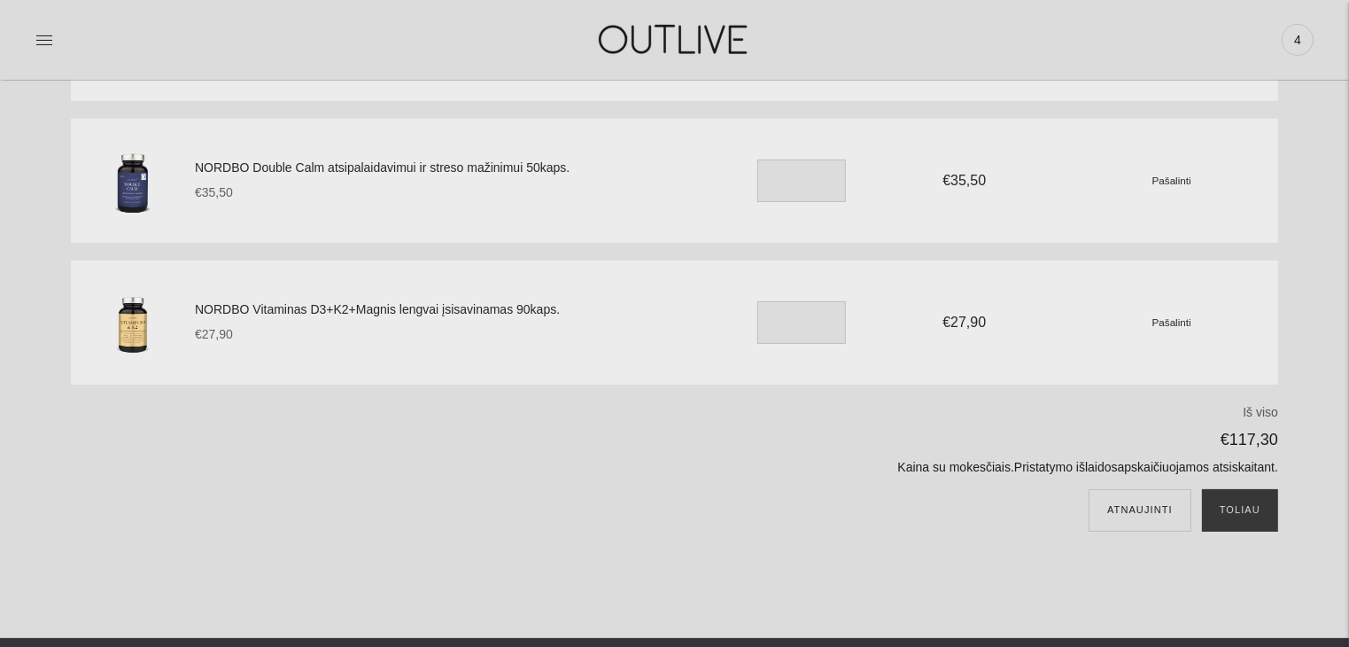
scroll to position [404, 0]
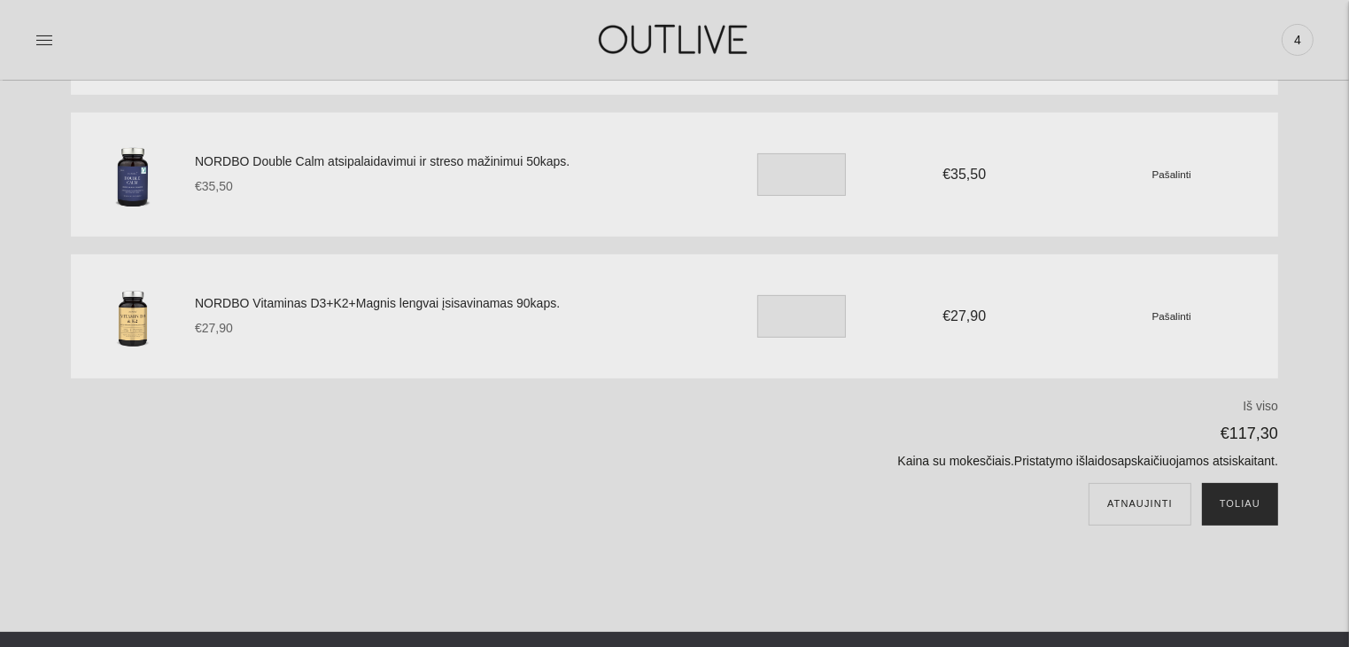
click at [1239, 515] on button "Toliau" at bounding box center [1240, 504] width 76 height 43
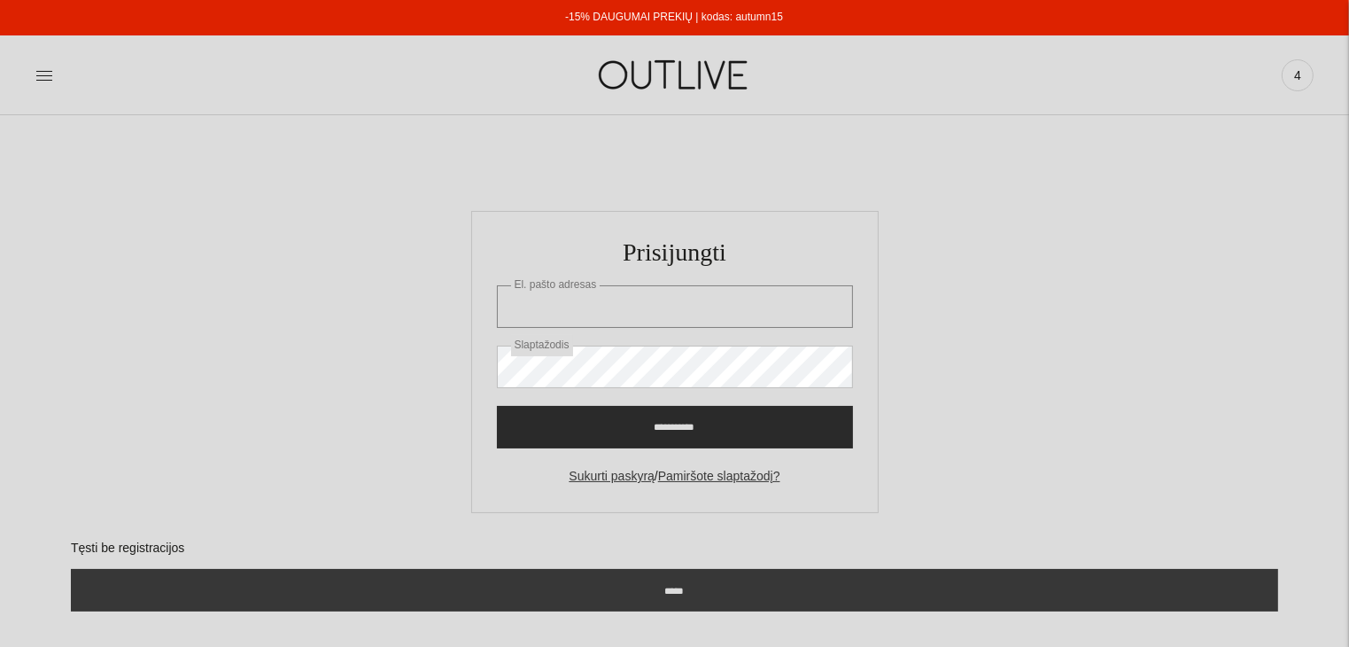
type input "**********"
click at [672, 423] on input "**********" at bounding box center [675, 427] width 356 height 43
